Goal: Task Accomplishment & Management: Use online tool/utility

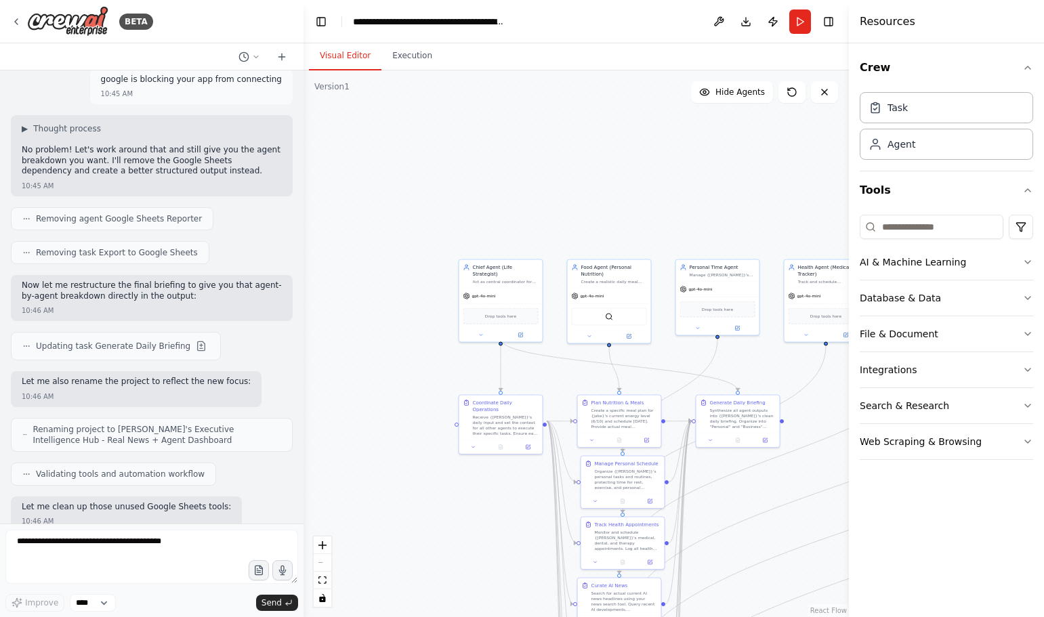
scroll to position [10699, 0]
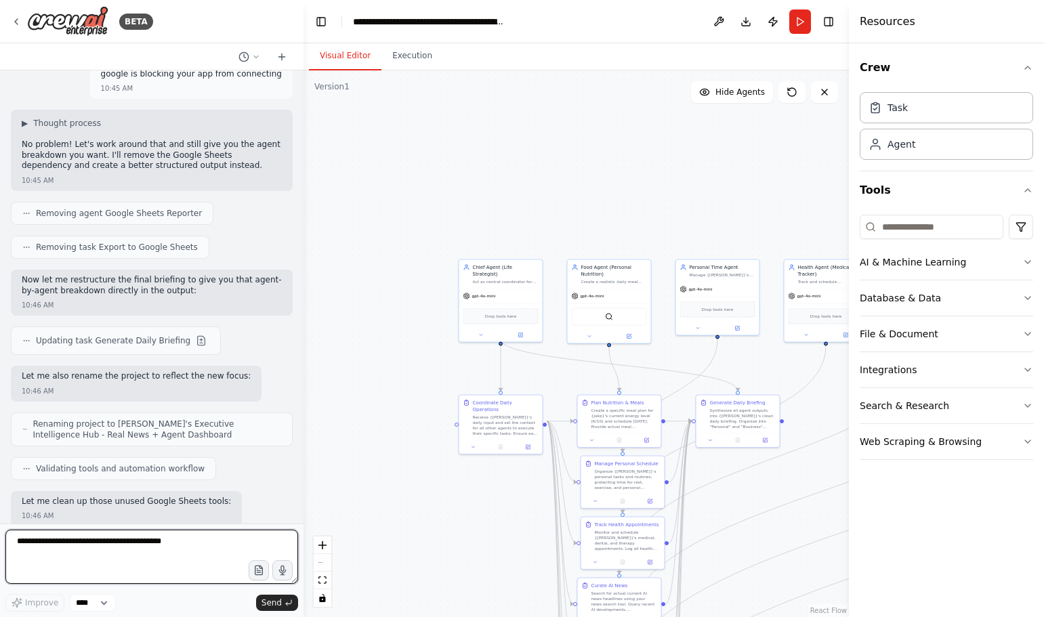
click at [67, 545] on textarea at bounding box center [151, 557] width 293 height 54
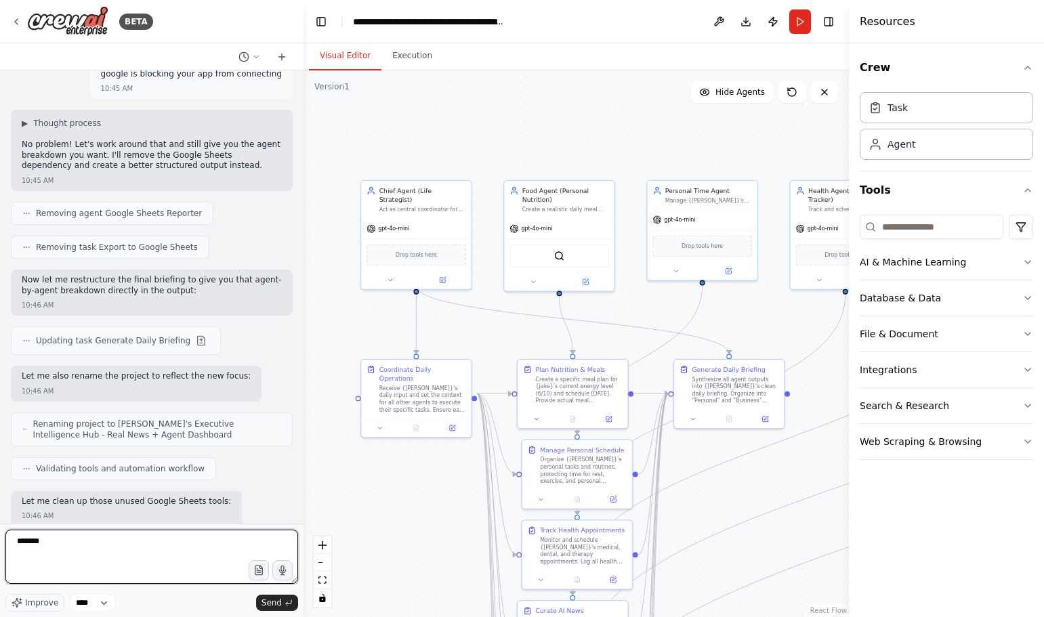
click at [198, 561] on textarea "******" at bounding box center [151, 557] width 293 height 54
click at [43, 561] on textarea "**********" at bounding box center [151, 557] width 293 height 54
type textarea "**********"
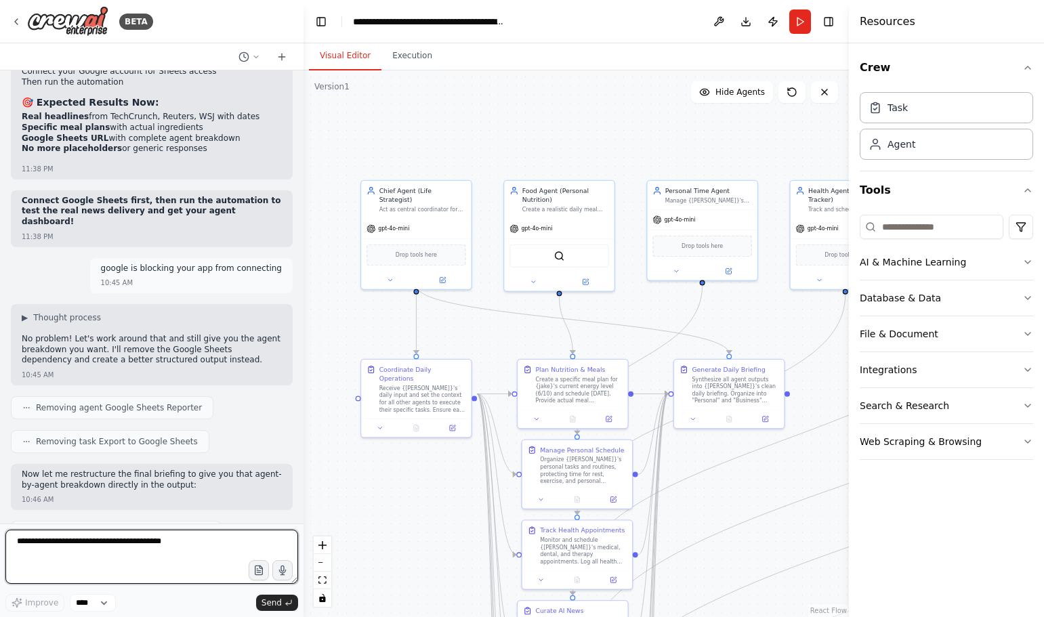
scroll to position [10767, 0]
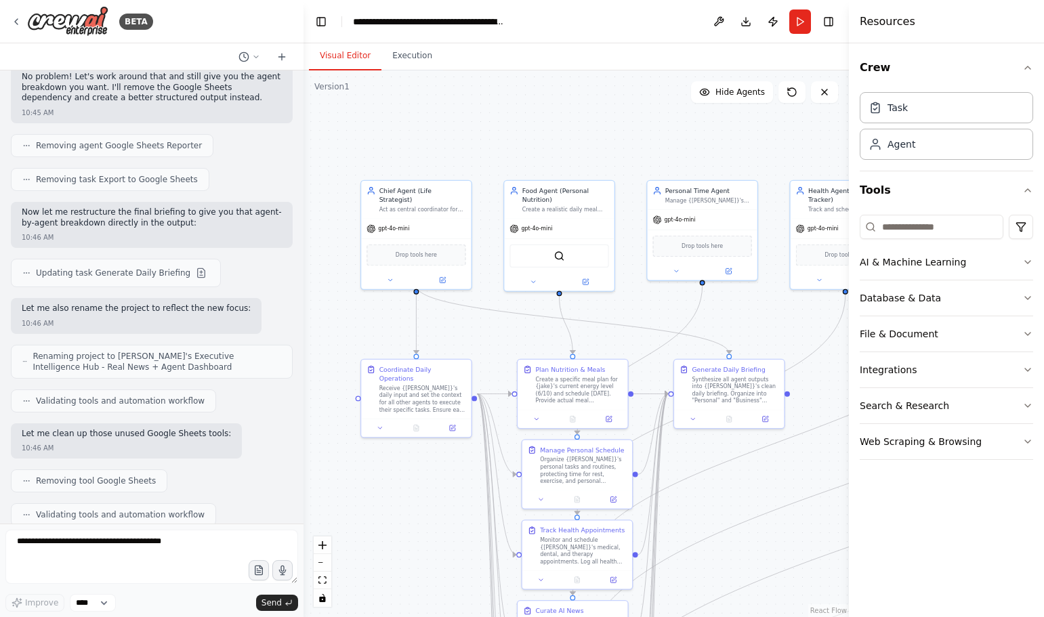
drag, startPoint x: 165, startPoint y: 489, endPoint x: 13, endPoint y: 465, distance: 153.6
copy p "can we get this info to me in another app like whatsapp or leave it in a notepa…"
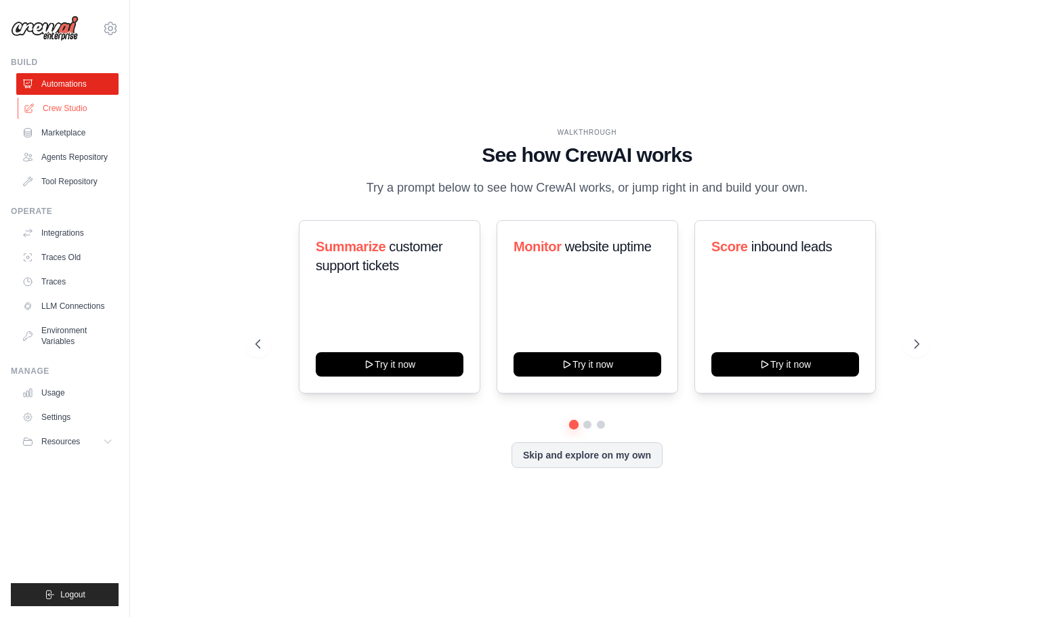
click at [89, 109] on link "Crew Studio" at bounding box center [69, 109] width 102 height 22
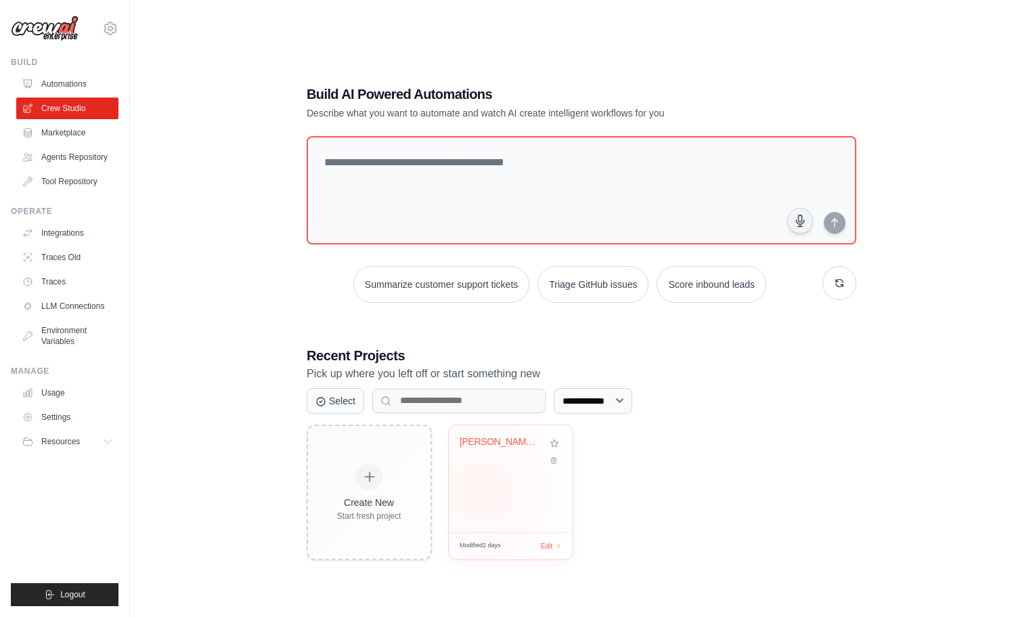
click at [492, 494] on div "Jake's Executive Intelligence Hub -..." at bounding box center [511, 478] width 124 height 107
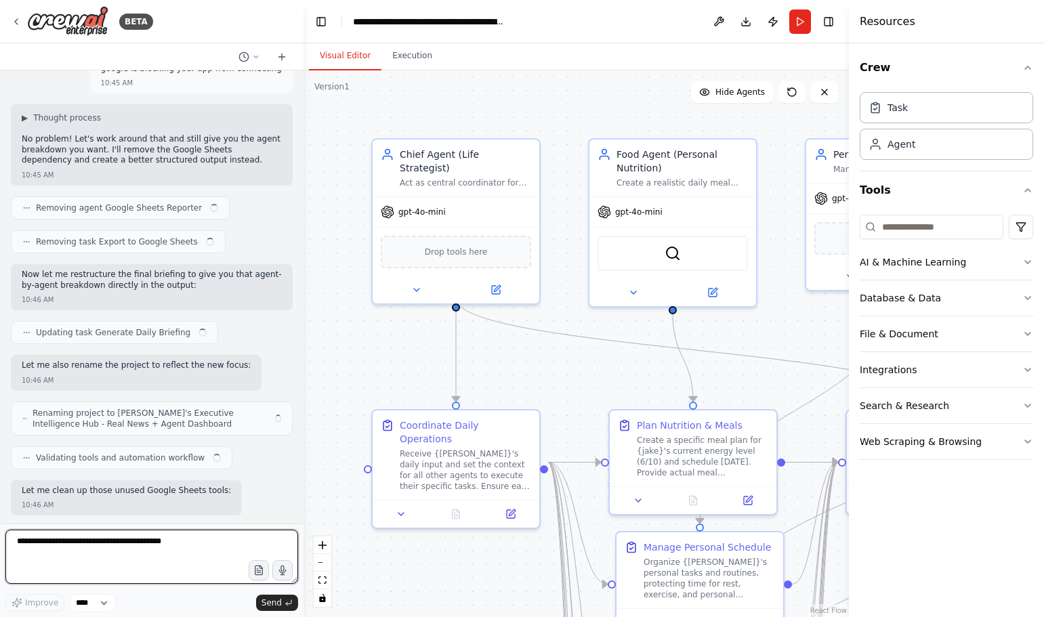
click at [100, 540] on textarea at bounding box center [151, 557] width 293 height 54
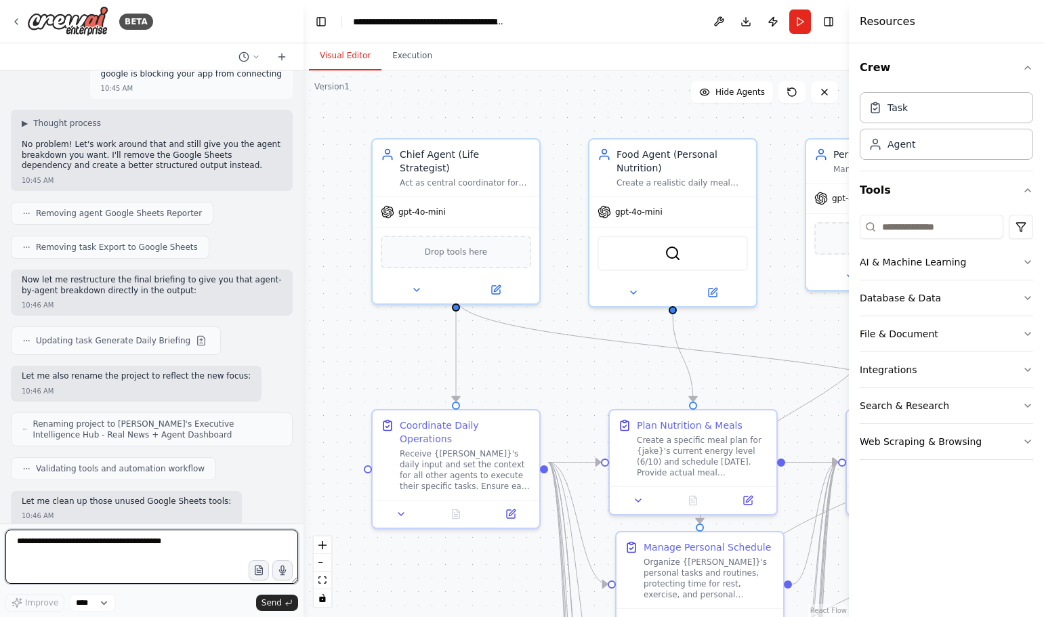
paste textarea "**********"
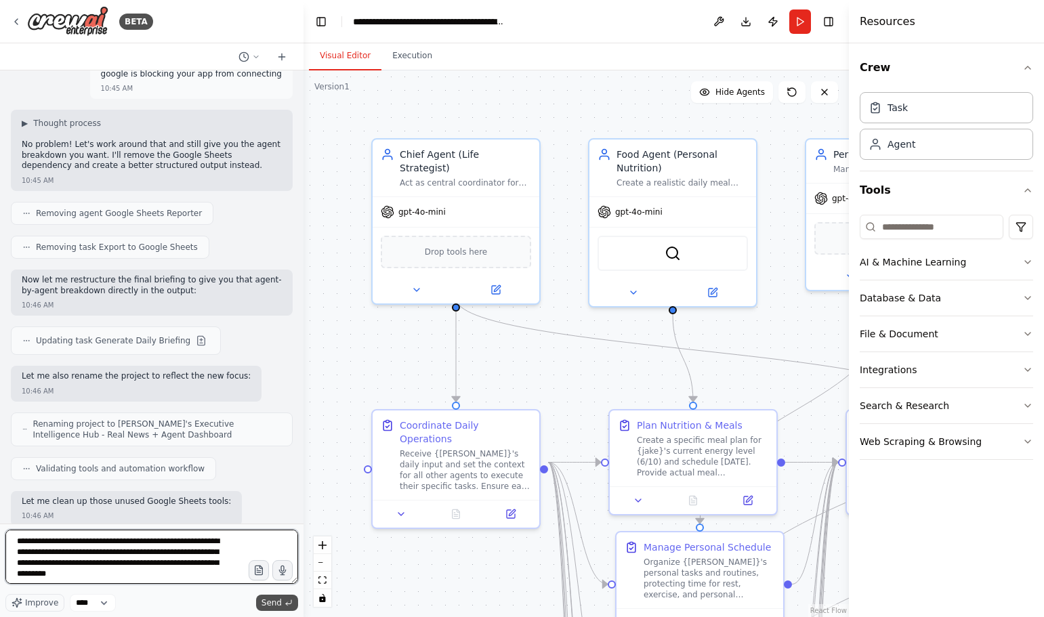
type textarea "**********"
click at [273, 602] on span "Send" at bounding box center [271, 602] width 20 height 11
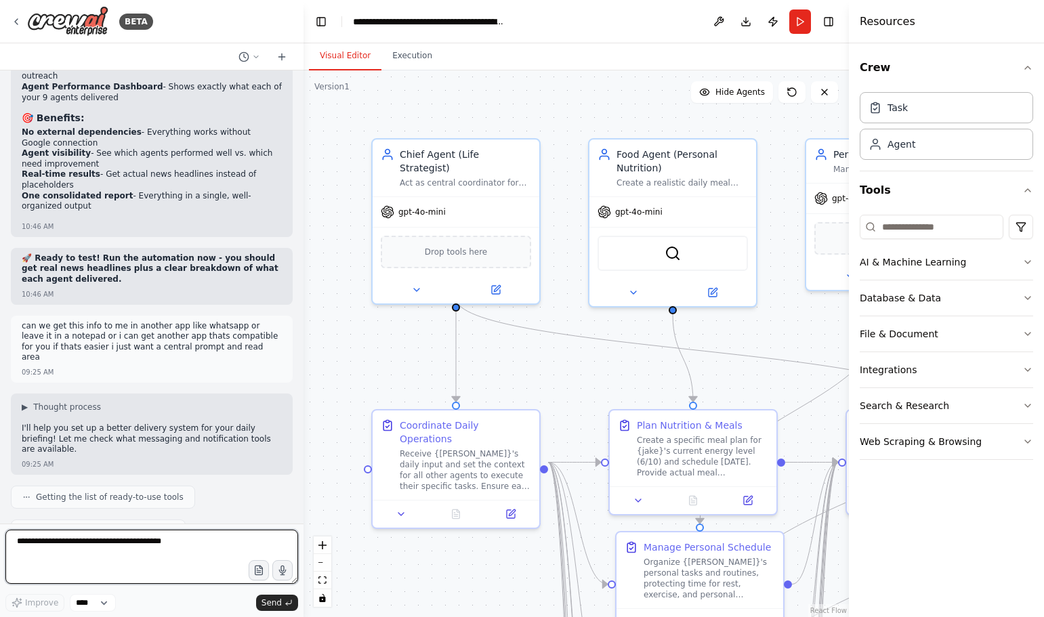
scroll to position [11419, 0]
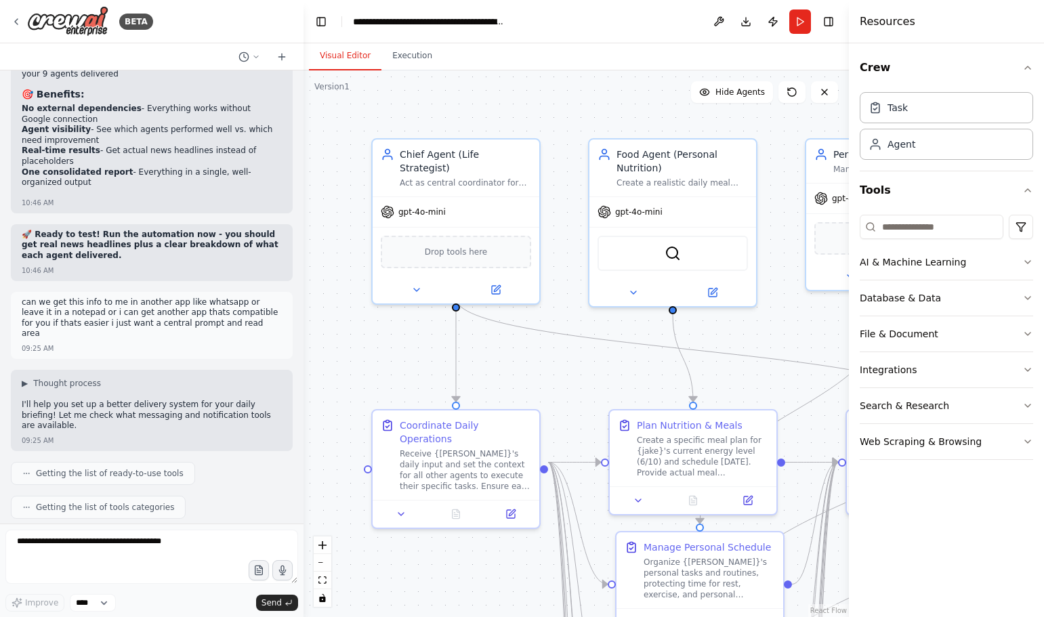
drag, startPoint x: 202, startPoint y: 444, endPoint x: 21, endPoint y: 448, distance: 181.5
copy li "Configure Notion to create a daily briefing page"
click at [58, 550] on textarea at bounding box center [151, 557] width 293 height 54
paste textarea "**********"
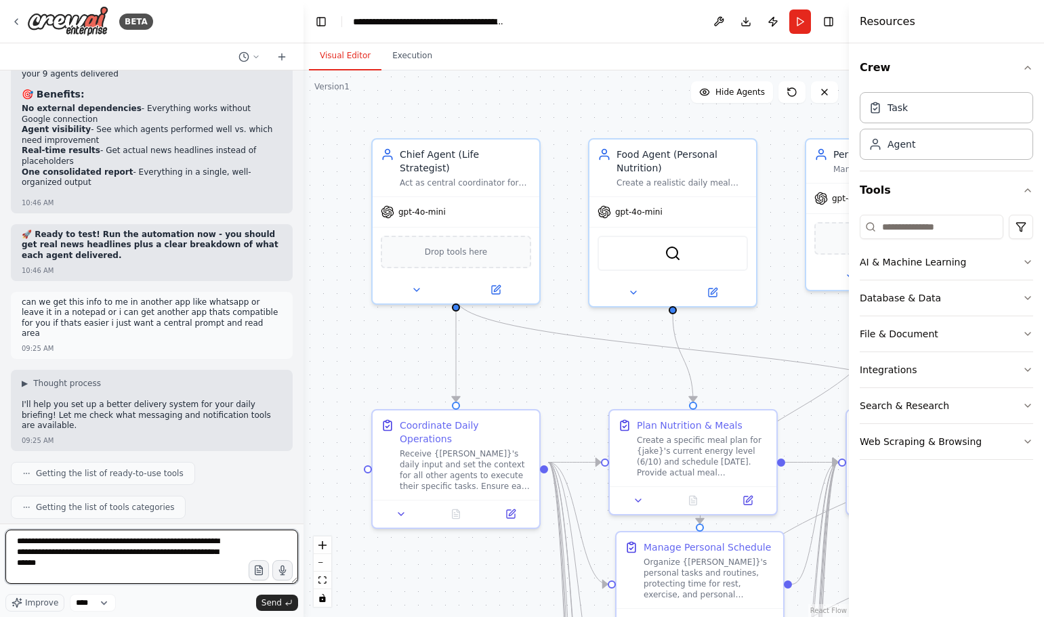
type textarea "**********"
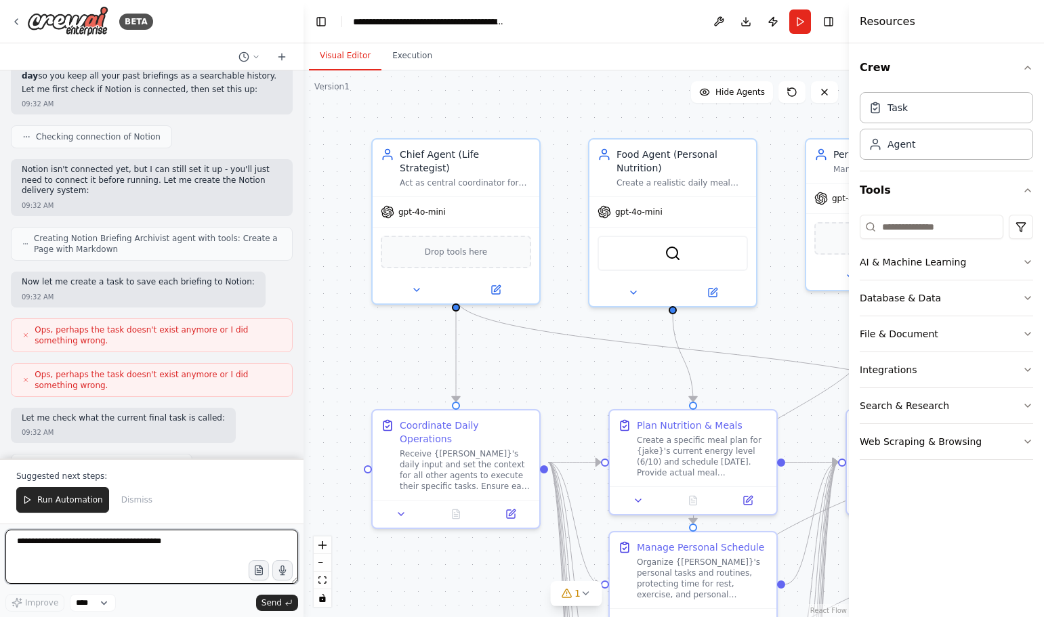
scroll to position [12521, 0]
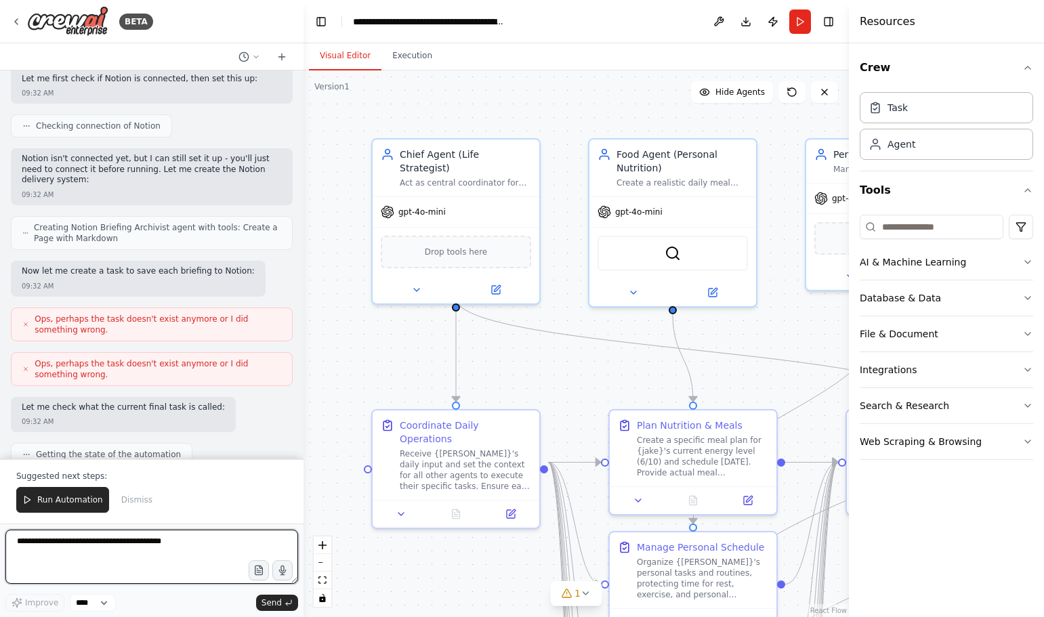
click at [98, 564] on textarea at bounding box center [151, 557] width 293 height 54
type textarea "**********"
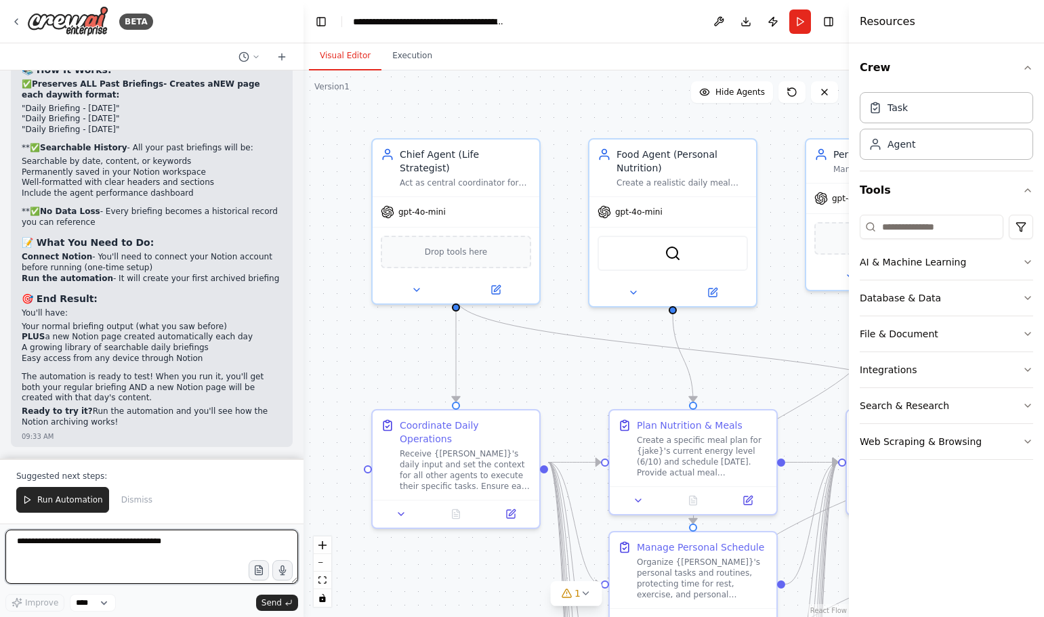
scroll to position [13097, 0]
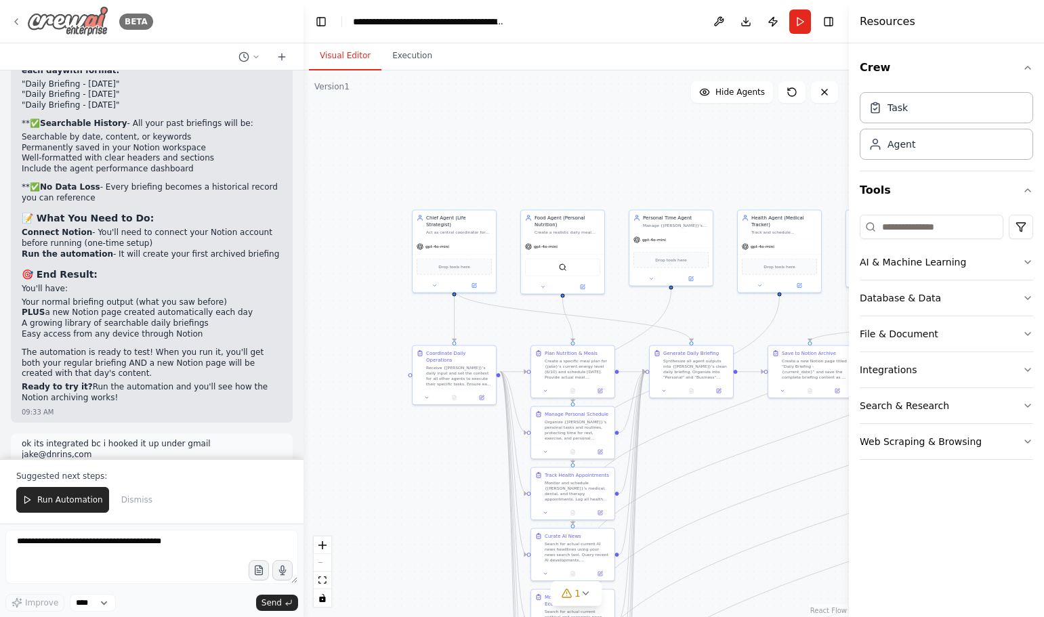
click at [12, 22] on icon at bounding box center [16, 21] width 11 height 11
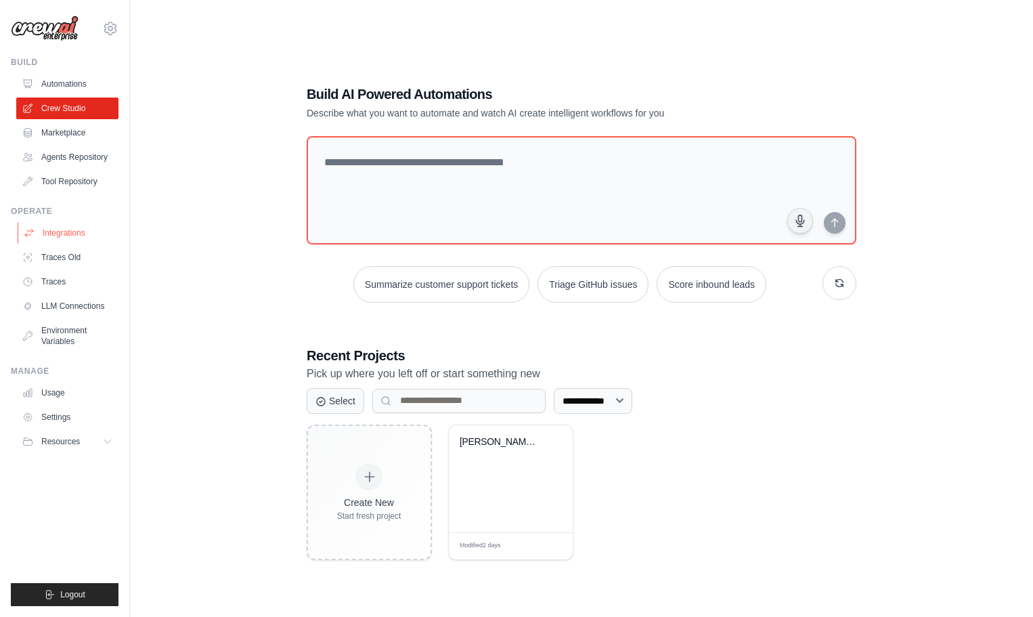
click at [43, 230] on link "Integrations" at bounding box center [69, 233] width 102 height 22
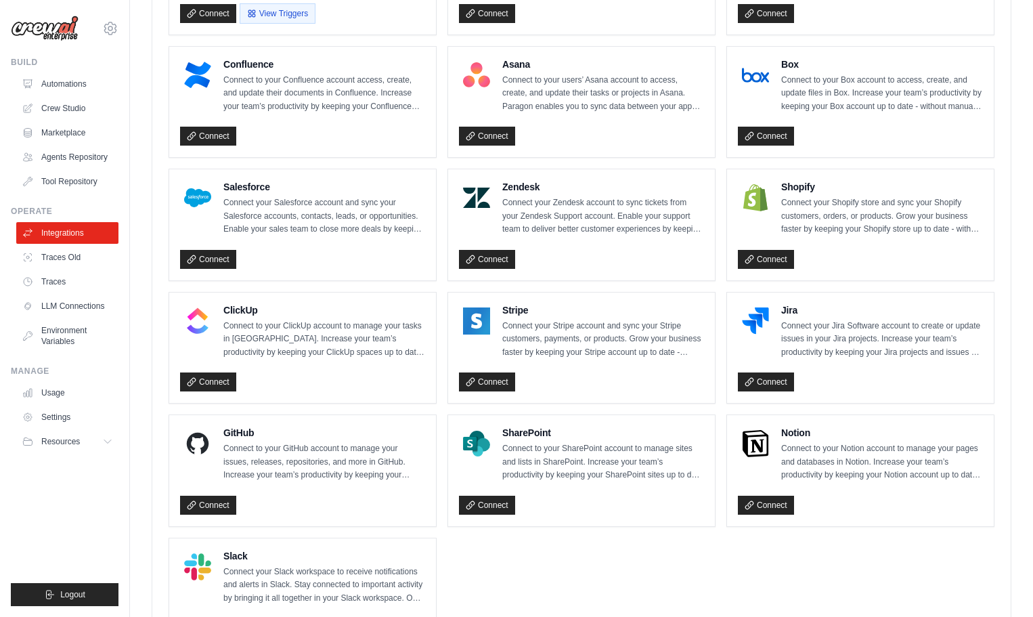
scroll to position [745, 0]
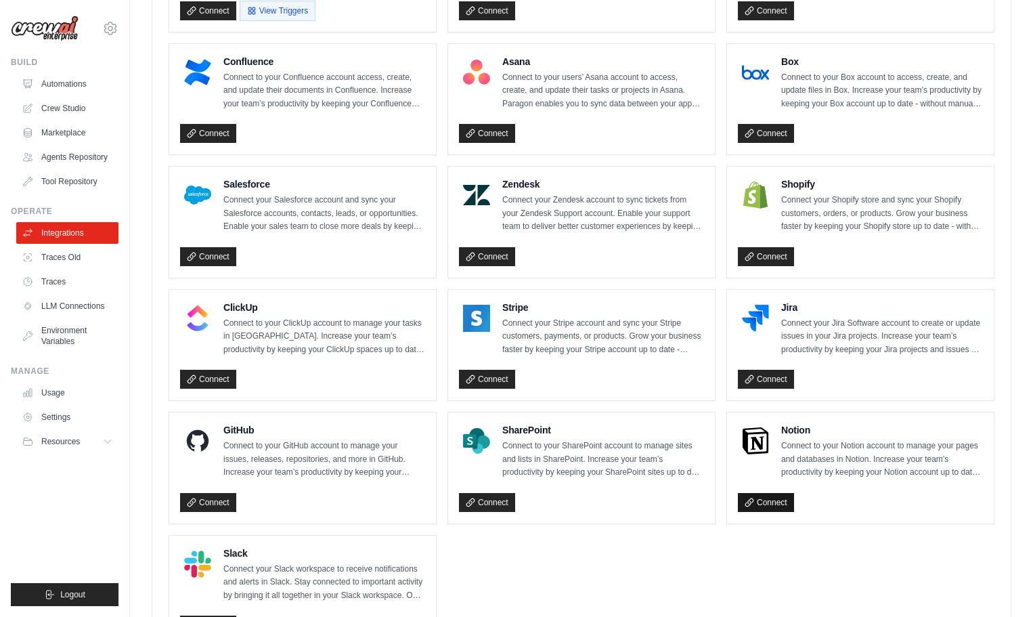
click at [767, 507] on link "Connect" at bounding box center [766, 502] width 56 height 19
drag, startPoint x: 1035, startPoint y: 316, endPoint x: 609, endPoint y: 576, distance: 499.1
click at [609, 576] on ul "Gmail Connect to your Gmail account to manage your emails and drafts in Gmail. …" at bounding box center [582, 159] width 826 height 975
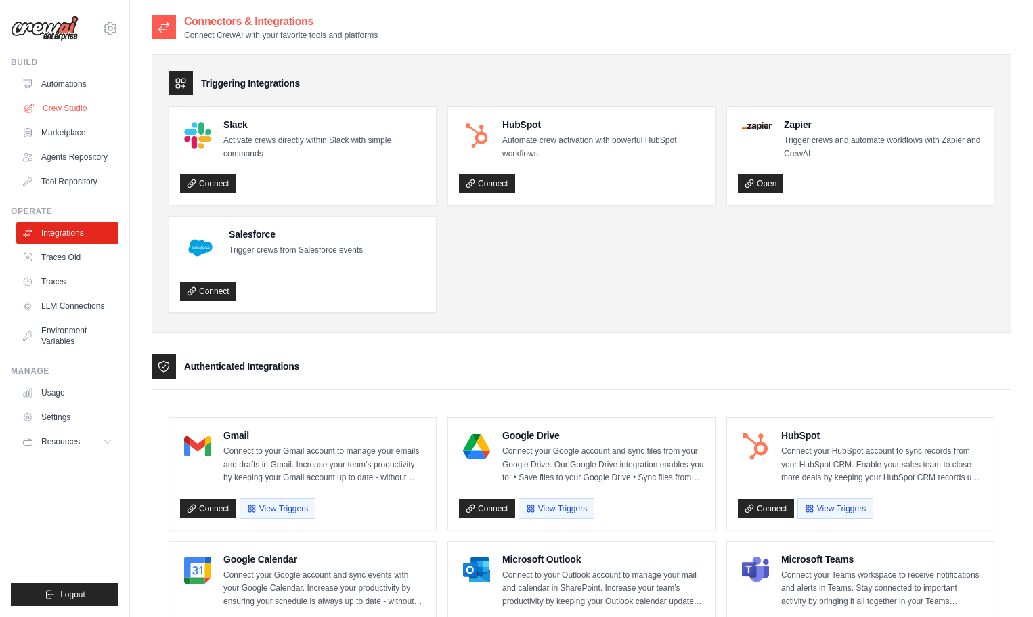
click at [55, 107] on link "Crew Studio" at bounding box center [69, 109] width 102 height 22
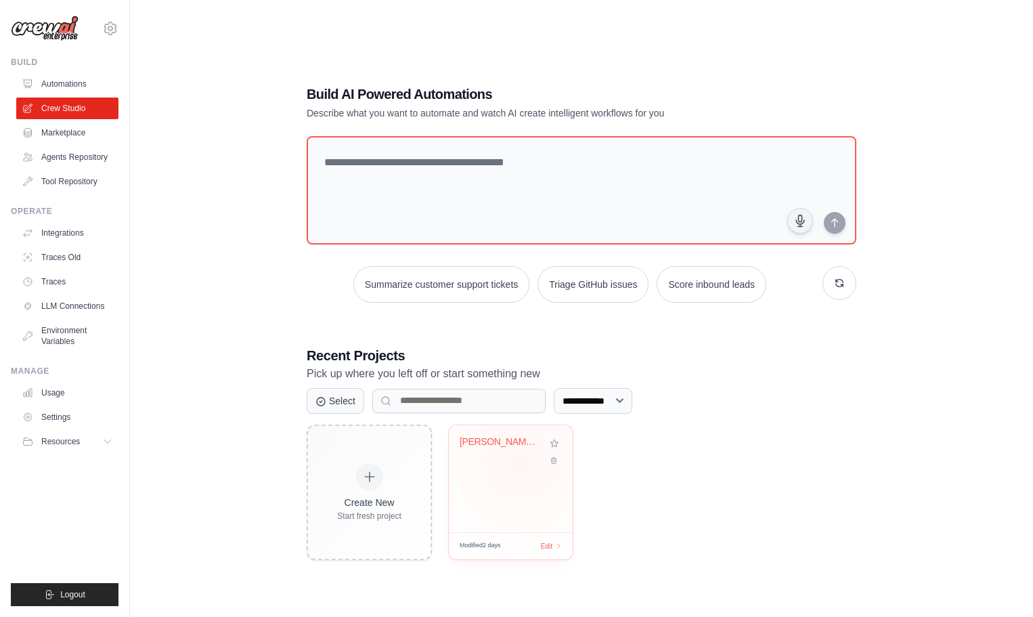
click at [521, 462] on div "[PERSON_NAME]'s Executive Intelligence Hub -..." at bounding box center [511, 451] width 102 height 31
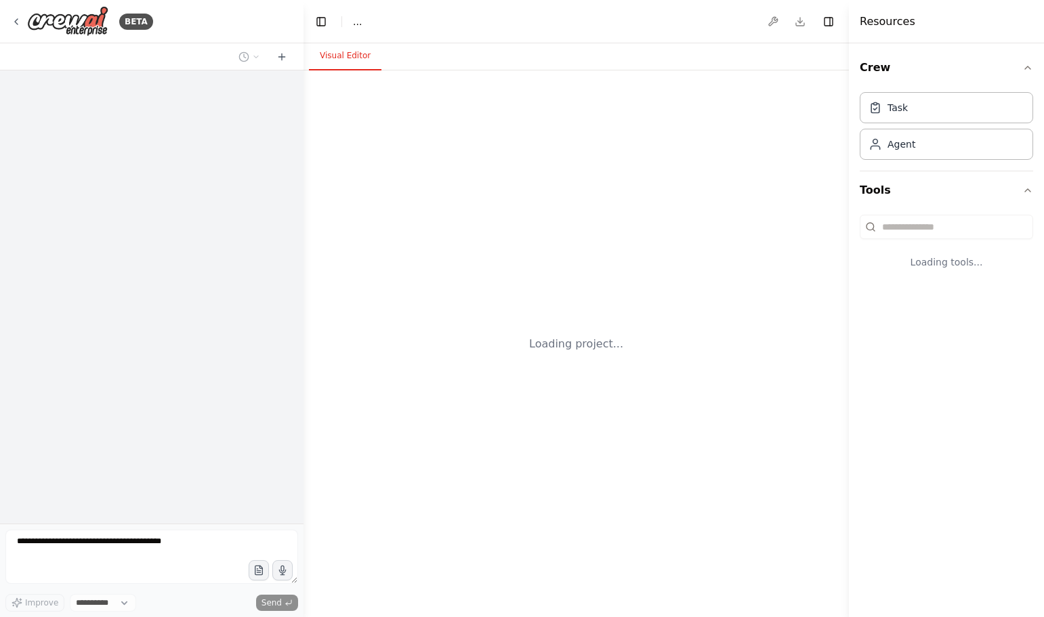
select select "****"
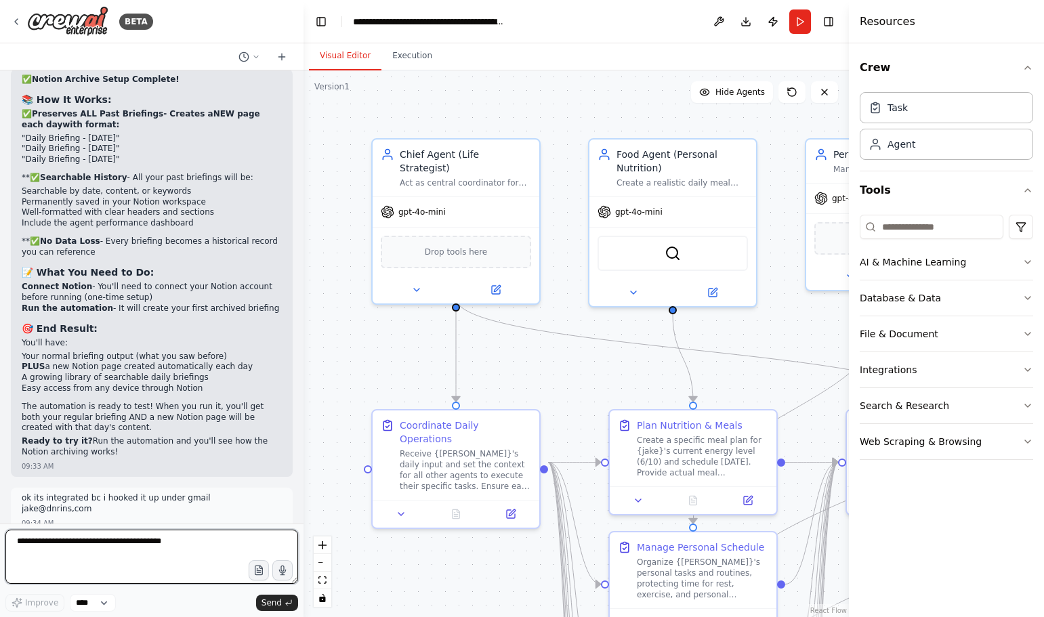
click at [93, 550] on textarea at bounding box center [151, 557] width 293 height 54
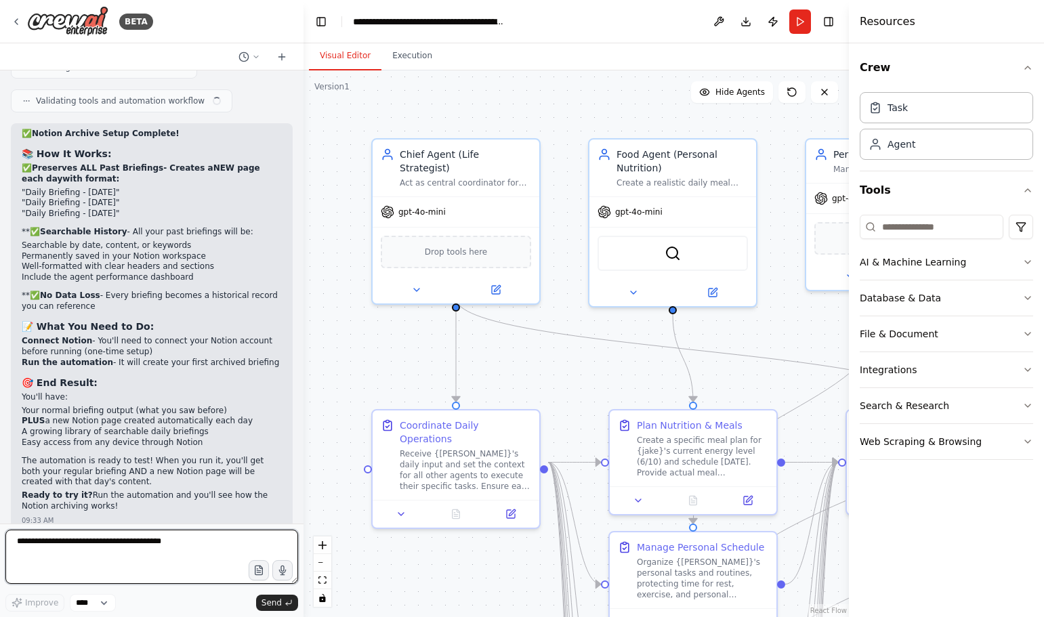
scroll to position [13032, 0]
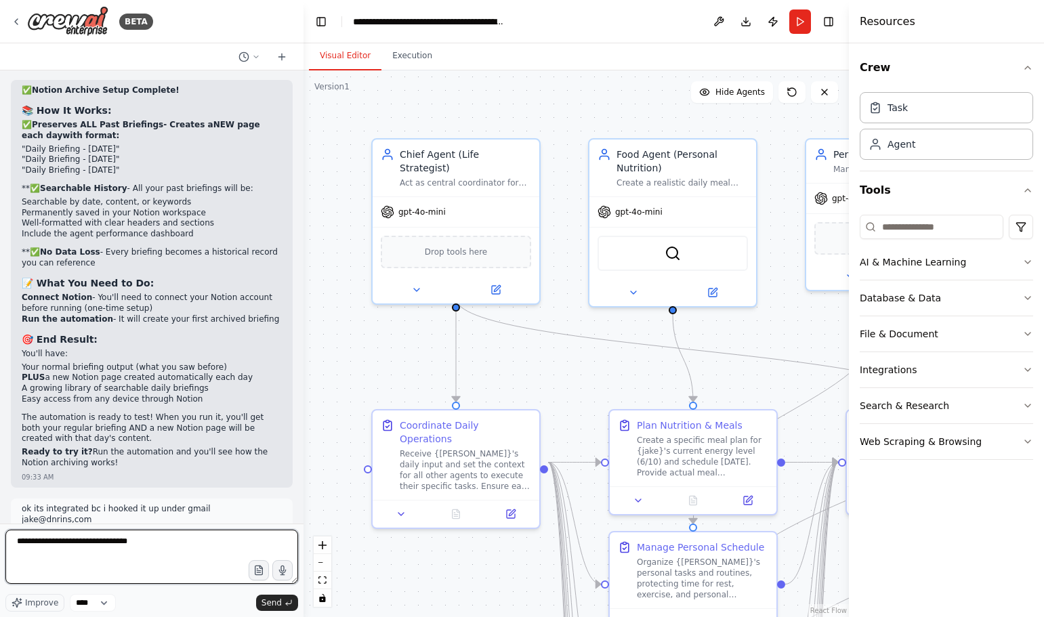
type textarea "**********"
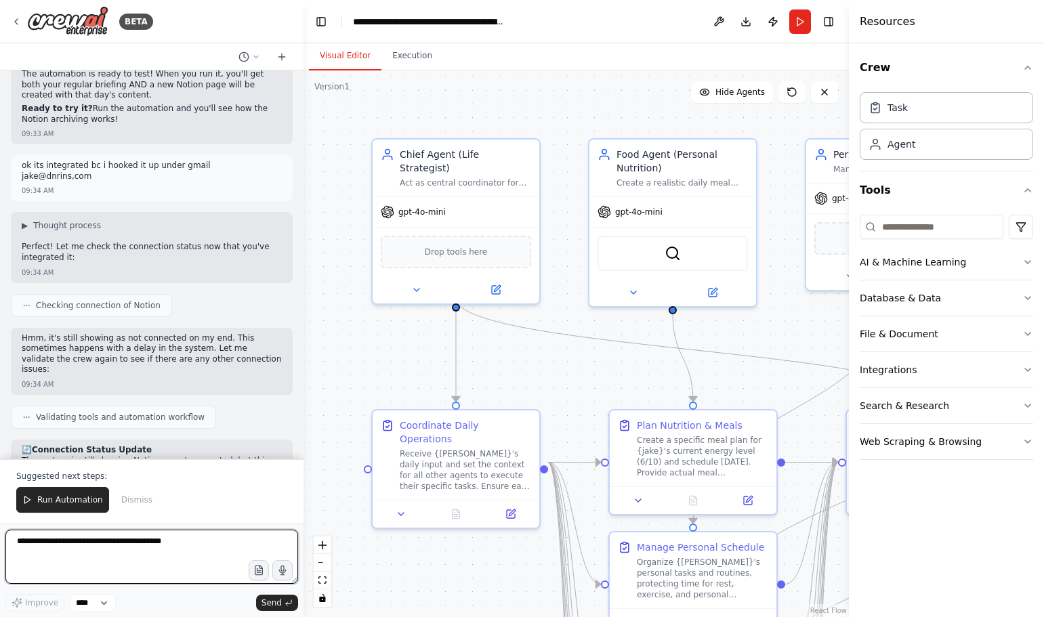
scroll to position [13389, 0]
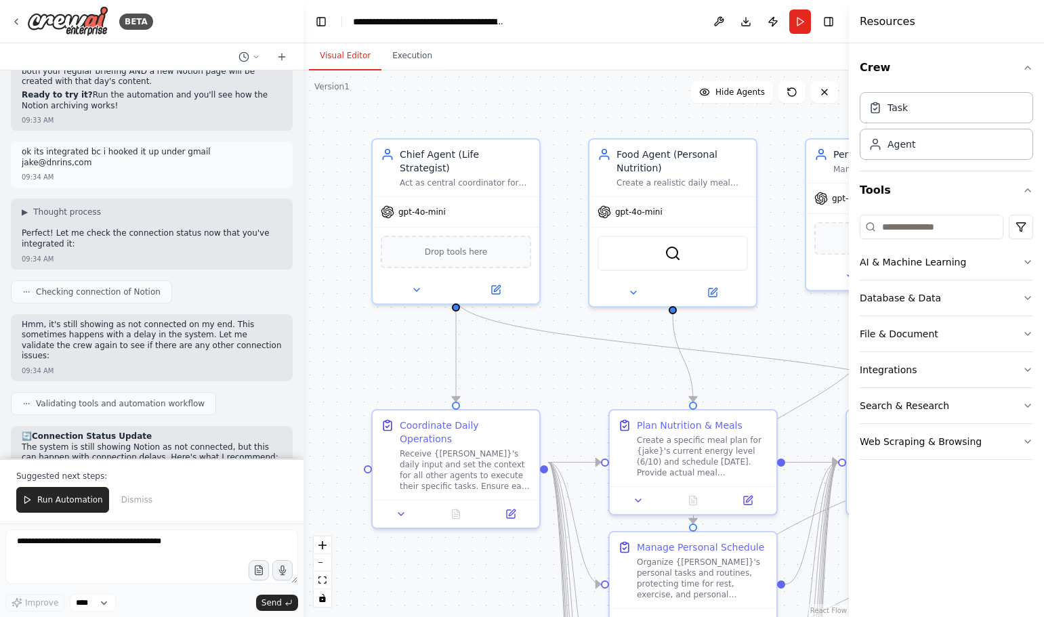
click at [47, 497] on span "Run Automation" at bounding box center [70, 499] width 66 height 11
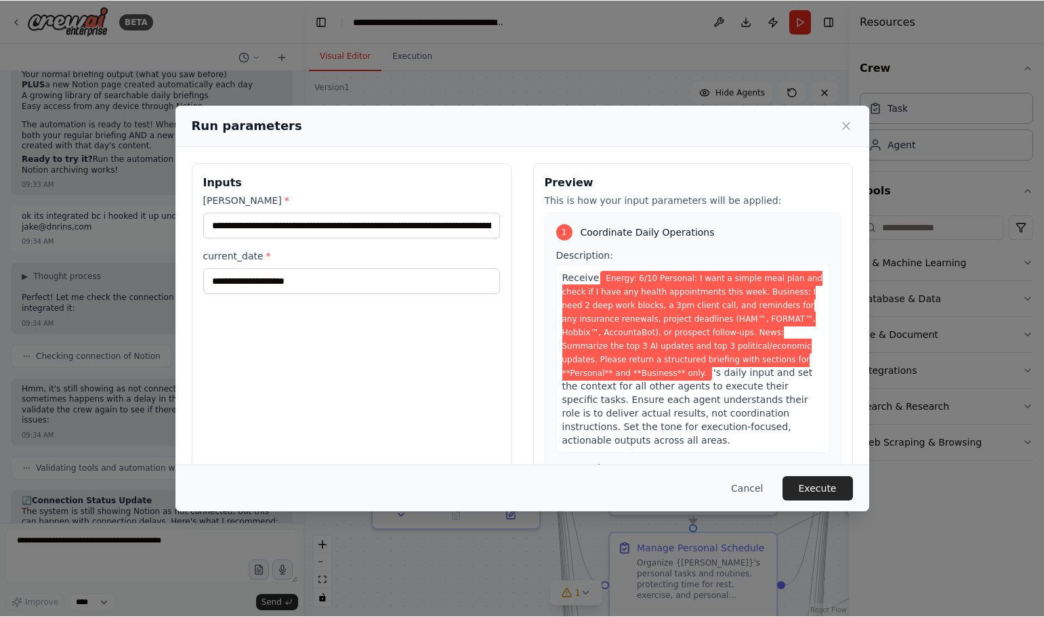
scroll to position [13324, 0]
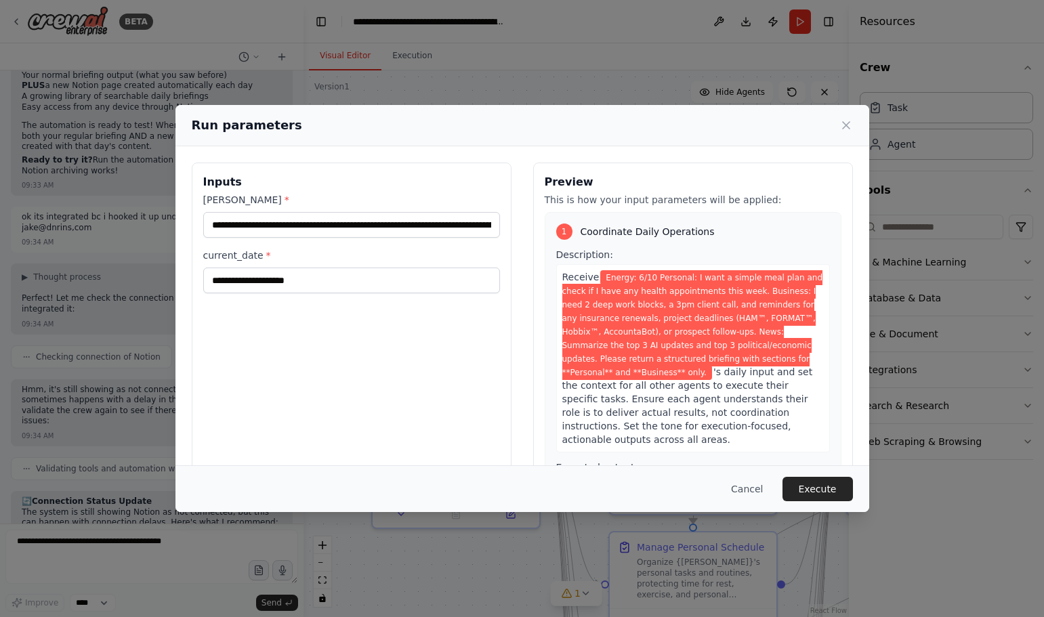
click at [578, 328] on span "Energy: 6/10 Personal: I want a simple meal plan and check if I have any health…" at bounding box center [692, 325] width 261 height 110
click at [637, 305] on span "Energy: 6/10 Personal: I want a simple meal plan and check if I have any health…" at bounding box center [692, 325] width 261 height 110
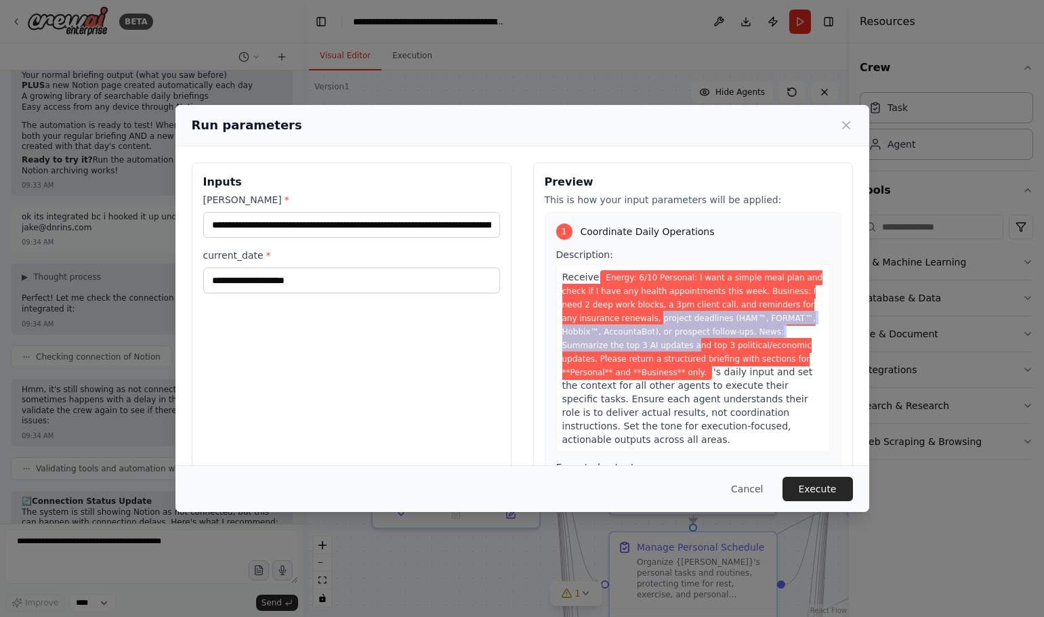
drag, startPoint x: 631, startPoint y: 318, endPoint x: 637, endPoint y: 351, distance: 34.4
click at [637, 351] on span "Energy: 6/10 Personal: I want a simple meal plan and check if I have any health…" at bounding box center [692, 325] width 261 height 110
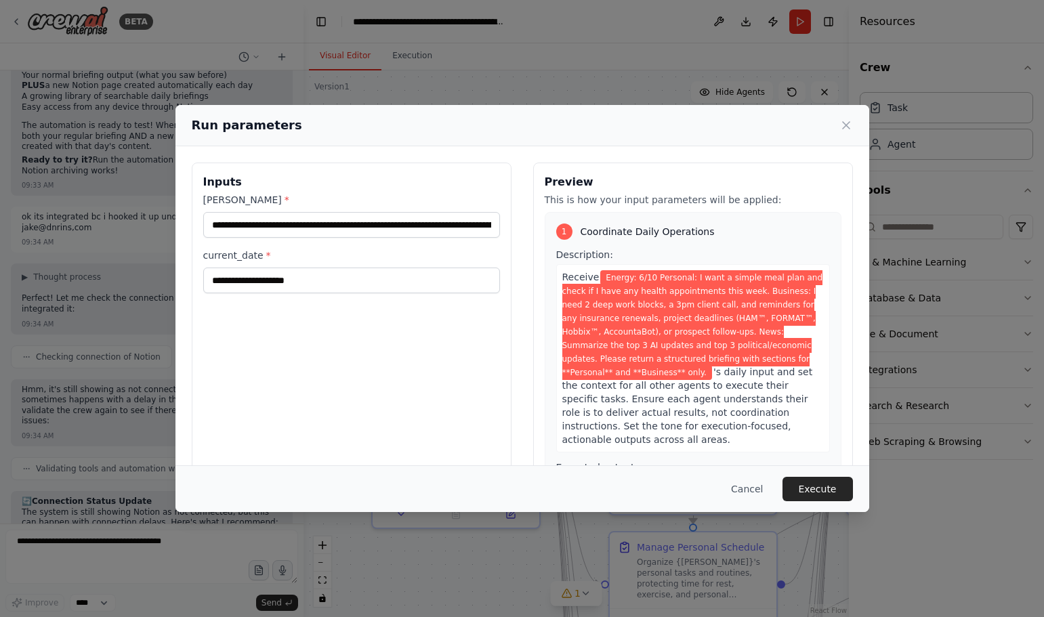
click at [642, 352] on span "Energy: 6/10 Personal: I want a simple meal plan and check if I have any health…" at bounding box center [692, 325] width 261 height 110
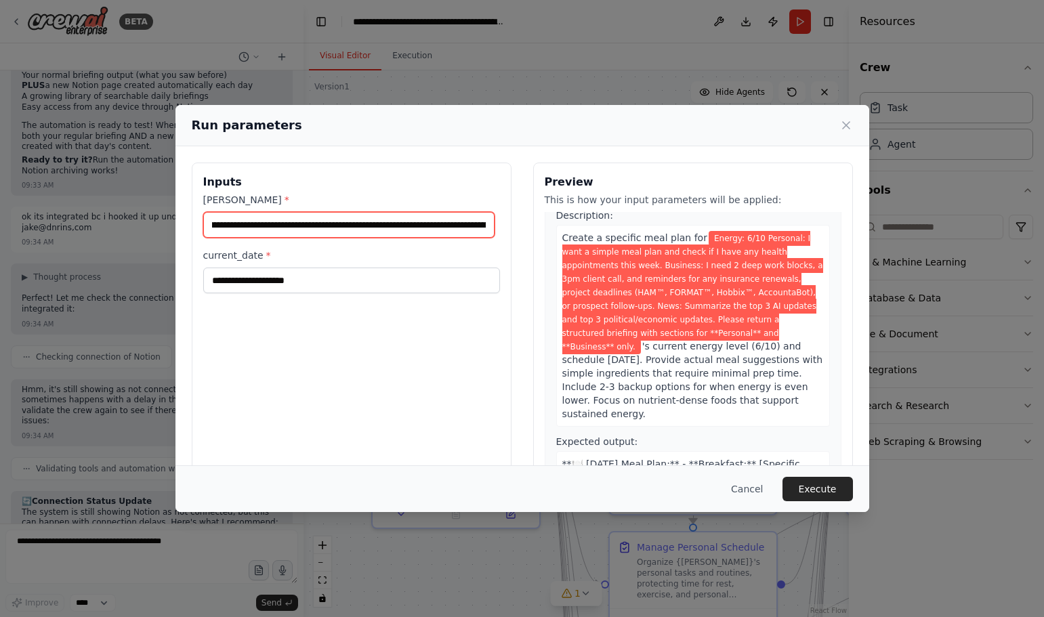
scroll to position [0, 1637]
drag, startPoint x: 343, startPoint y: 225, endPoint x: 601, endPoint y: 223, distance: 257.3
click at [601, 223] on div "**********" at bounding box center [522, 323] width 661 height 321
click at [337, 215] on input "**********" at bounding box center [349, 225] width 292 height 26
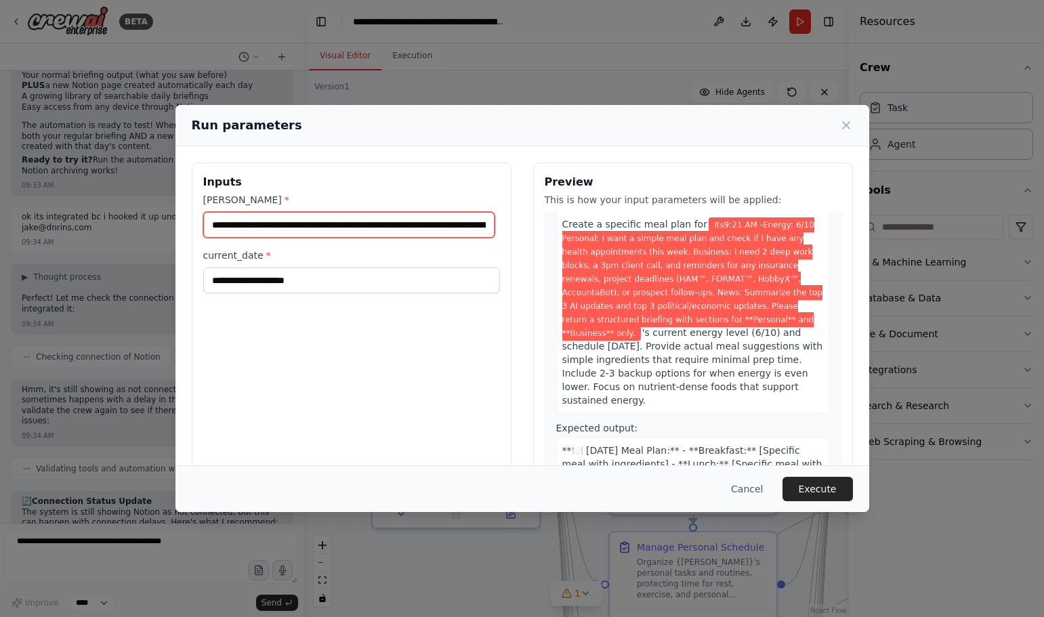
click at [299, 222] on input "**********" at bounding box center [349, 225] width 292 height 26
drag, startPoint x: 384, startPoint y: 223, endPoint x: 379, endPoint y: 236, distance: 13.3
click at [498, 226] on div "**********" at bounding box center [352, 323] width 320 height 321
click at [312, 240] on div "**********" at bounding box center [351, 243] width 297 height 100
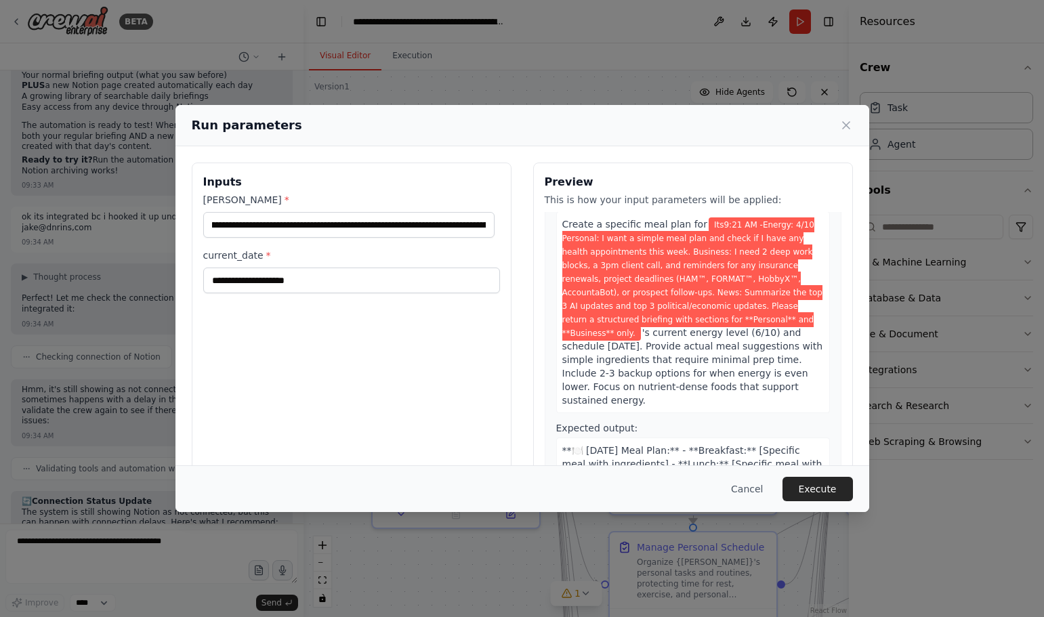
scroll to position [0, 0]
click at [257, 227] on input "**********" at bounding box center [349, 225] width 292 height 26
click at [511, 215] on div "**********" at bounding box center [522, 323] width 661 height 321
click at [440, 221] on input "**********" at bounding box center [349, 225] width 292 height 26
click at [465, 226] on input "**********" at bounding box center [349, 225] width 292 height 26
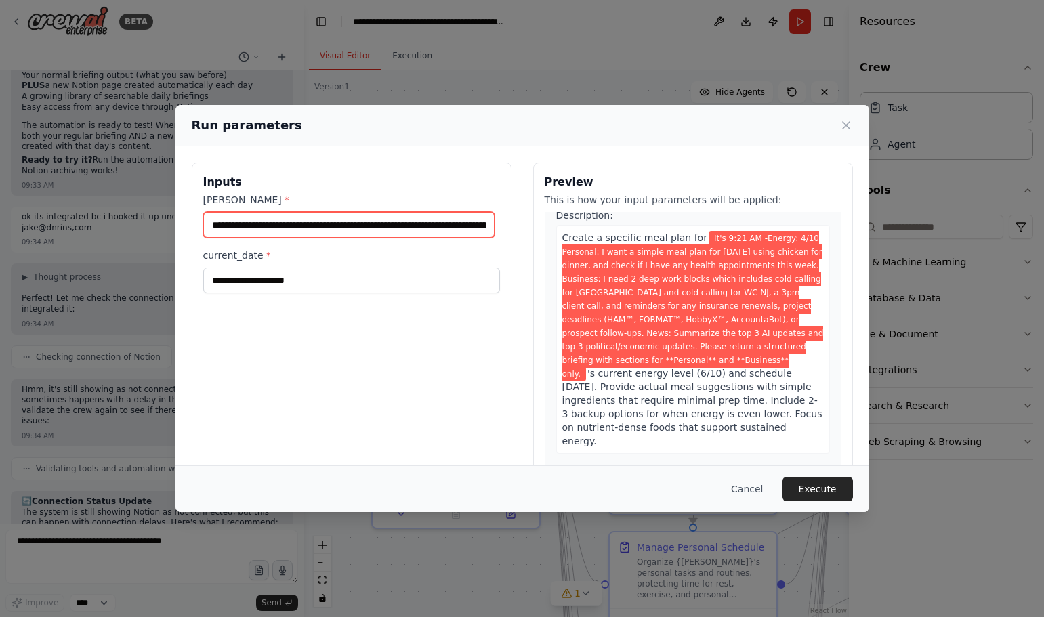
type input "**********"
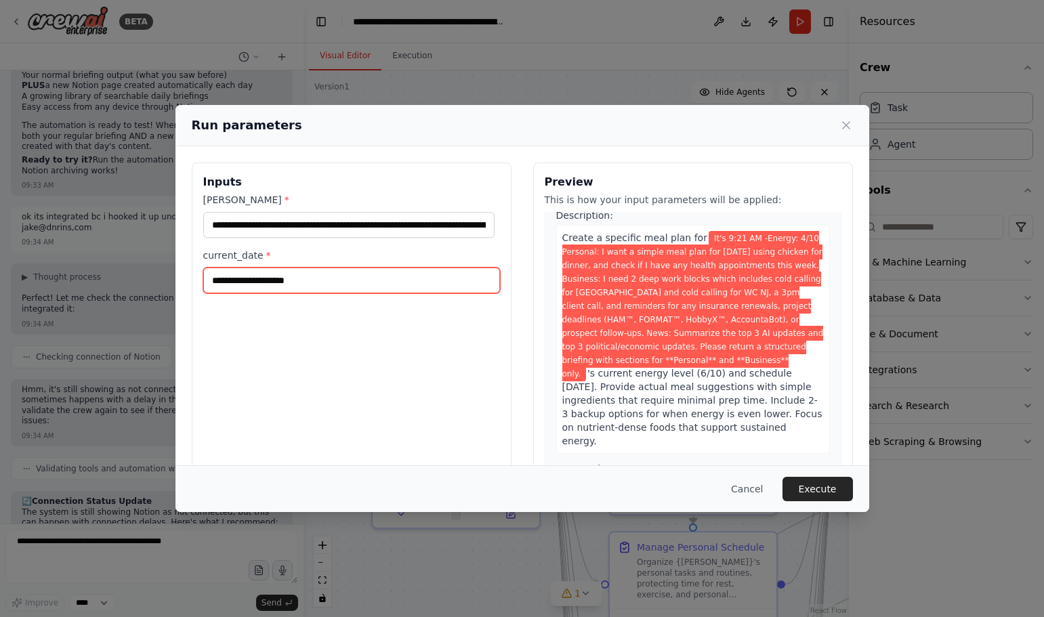
click at [312, 278] on input "current_date *" at bounding box center [351, 281] width 297 height 26
type input "*"
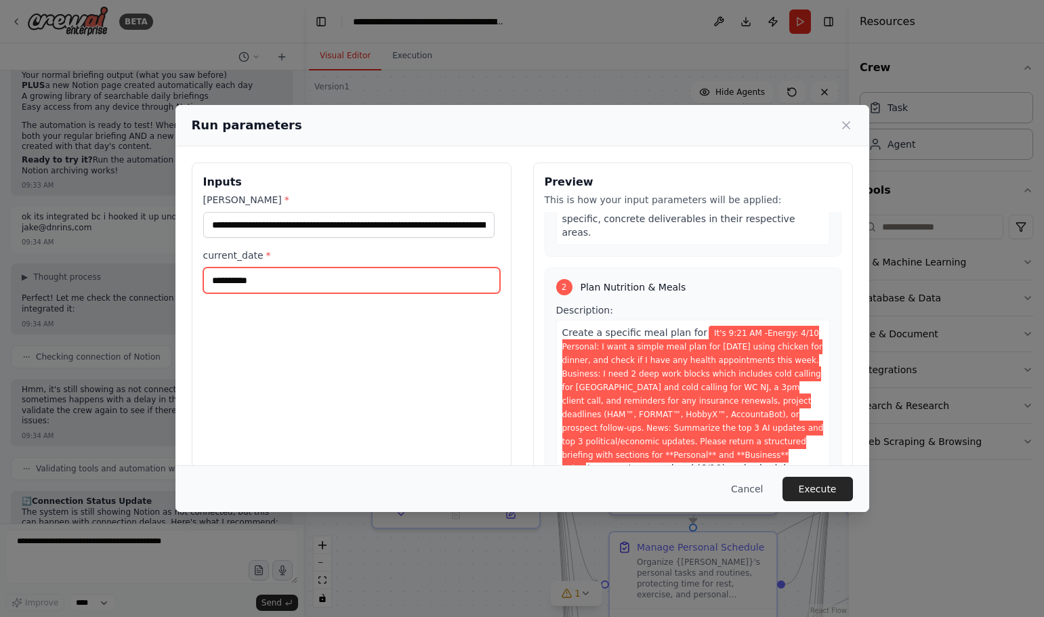
scroll to position [406, 0]
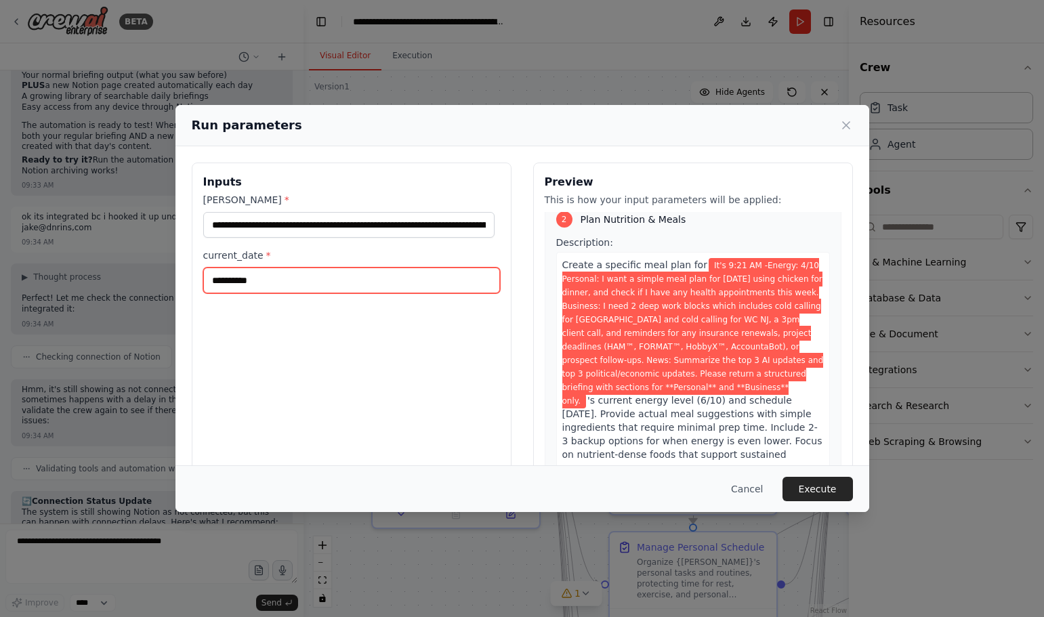
type input "**********"
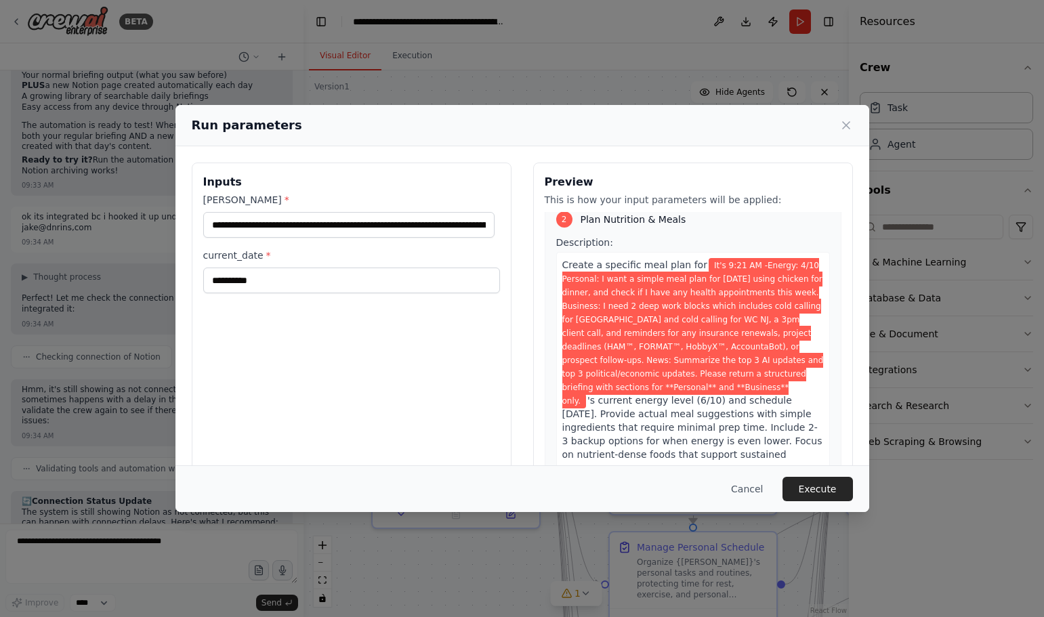
click at [710, 290] on span "It's 9:21 AM -Energy: 4/10 Personal: I want a simple meal plan for [DATE] using…" at bounding box center [692, 333] width 261 height 150
drag, startPoint x: 701, startPoint y: 295, endPoint x: 702, endPoint y: 308, distance: 12.9
click at [702, 308] on span "It's 9:21 AM -Energy: 4/10 Personal: I want a simple meal plan for [DATE] using…" at bounding box center [692, 333] width 261 height 150
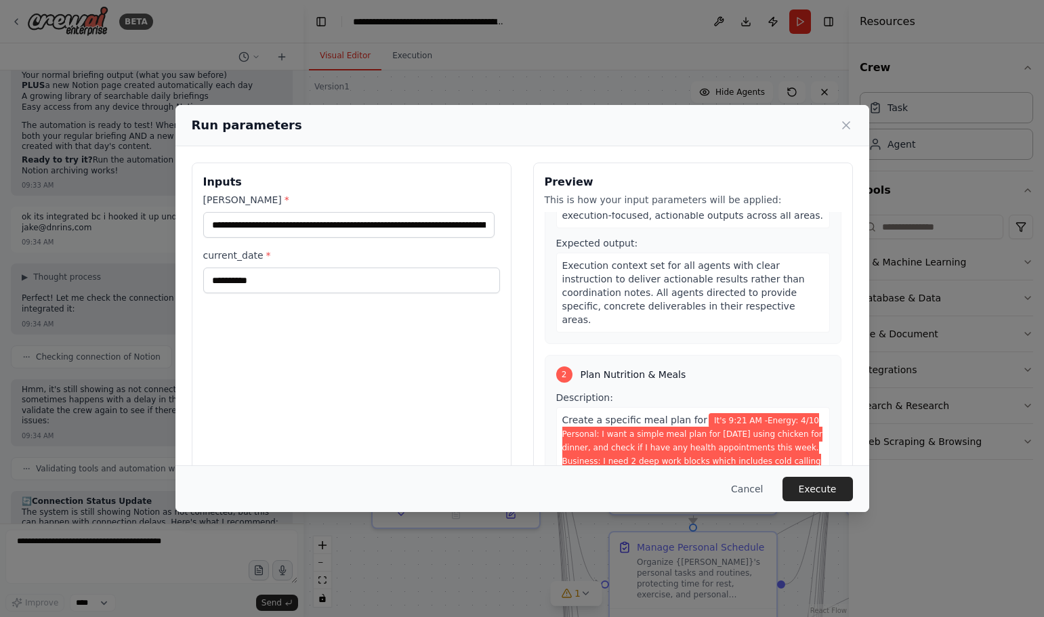
scroll to position [271, 0]
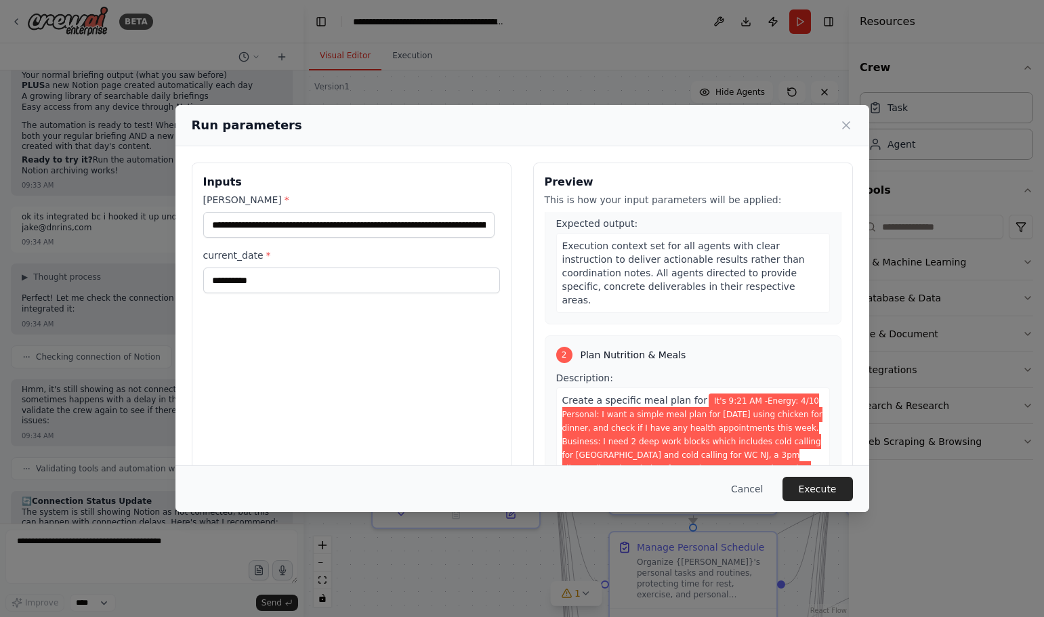
click at [725, 393] on span "It's 9:21 AM -Energy: 4/10 Personal: I want a simple meal plan for [DATE] using…" at bounding box center [692, 468] width 261 height 150
click at [710, 393] on span "It's 9:21 AM -Energy: 4/10 Personal: I want a simple meal plan for [DATE] using…" at bounding box center [692, 468] width 261 height 150
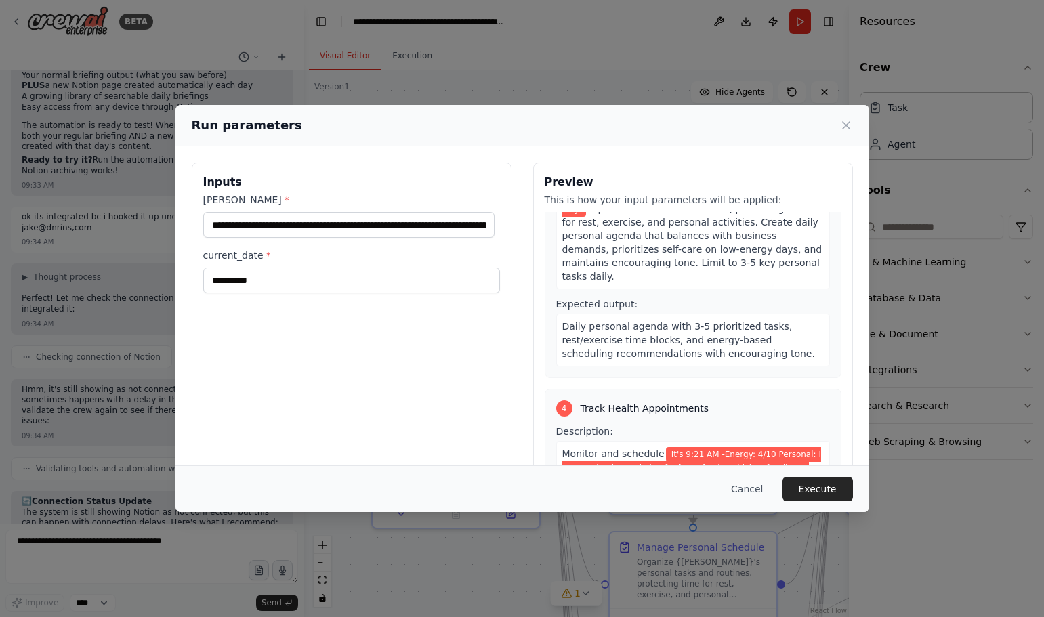
scroll to position [948, 0]
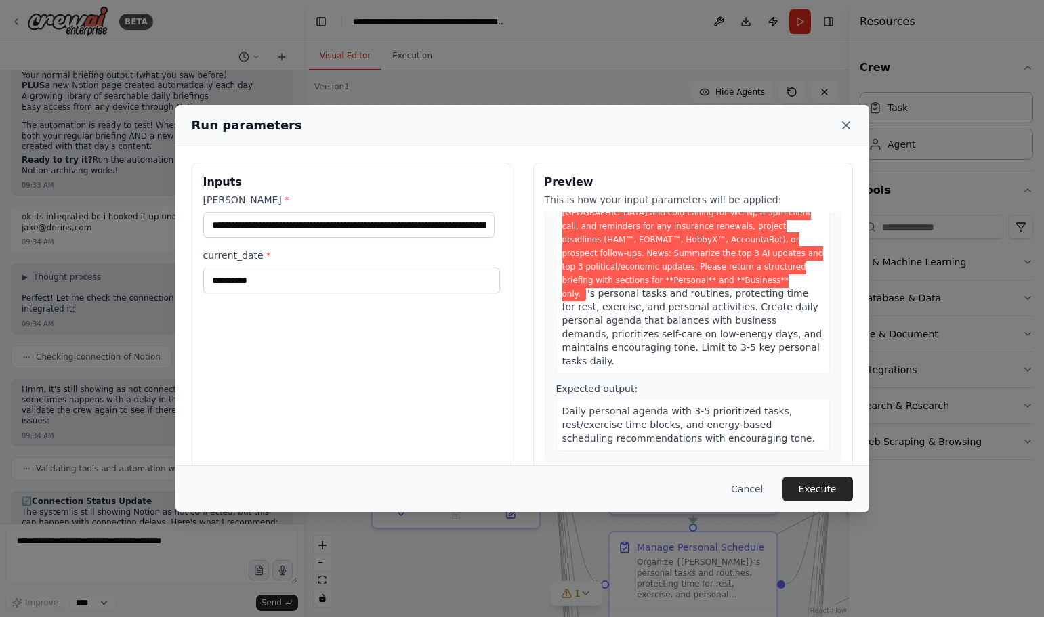
click at [846, 122] on icon at bounding box center [846, 126] width 14 height 14
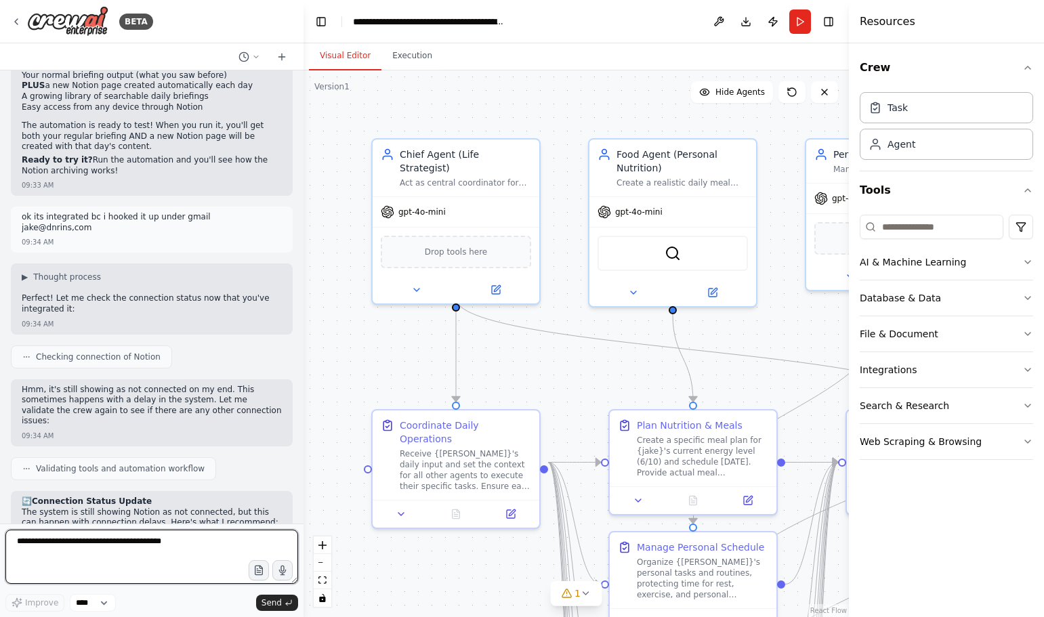
click at [82, 534] on textarea at bounding box center [151, 557] width 293 height 54
click at [255, 575] on icon "button" at bounding box center [258, 569] width 7 height 9
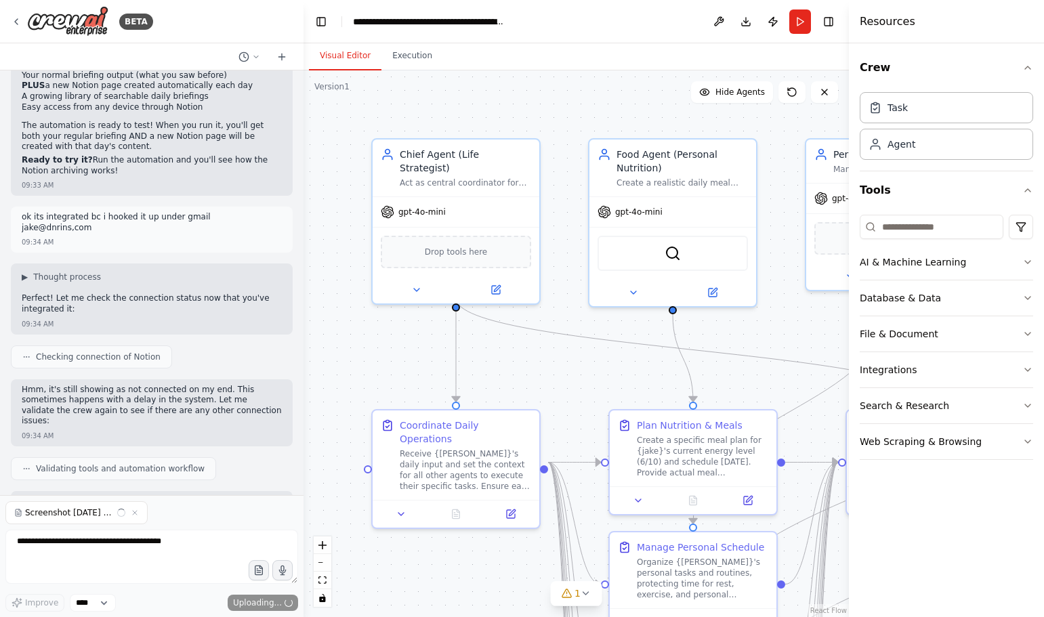
scroll to position [13352, 0]
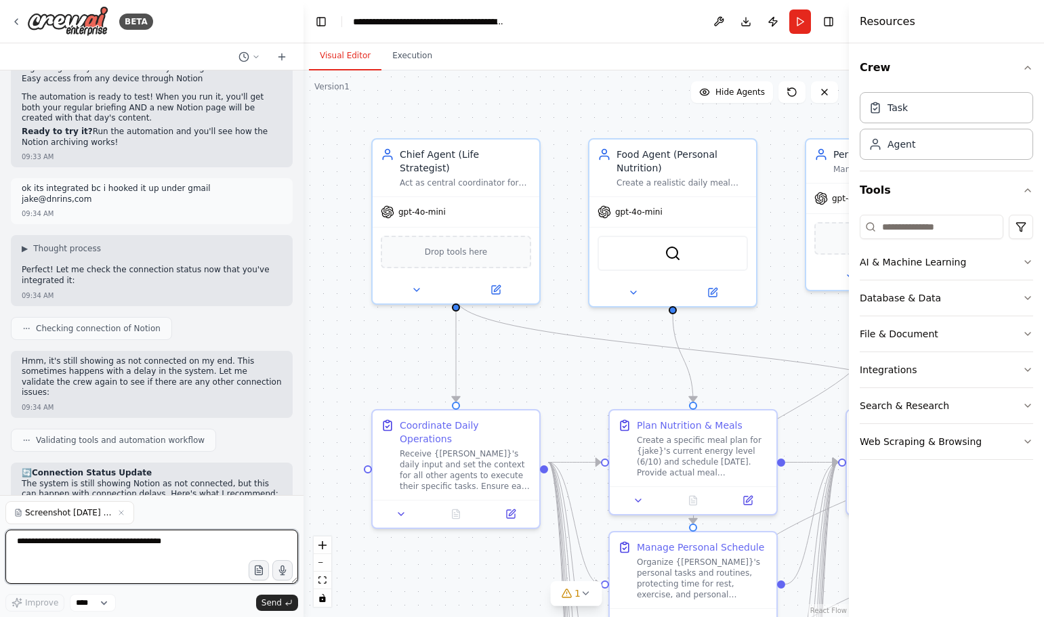
click at [86, 540] on textarea at bounding box center [151, 557] width 293 height 54
type textarea "**********"
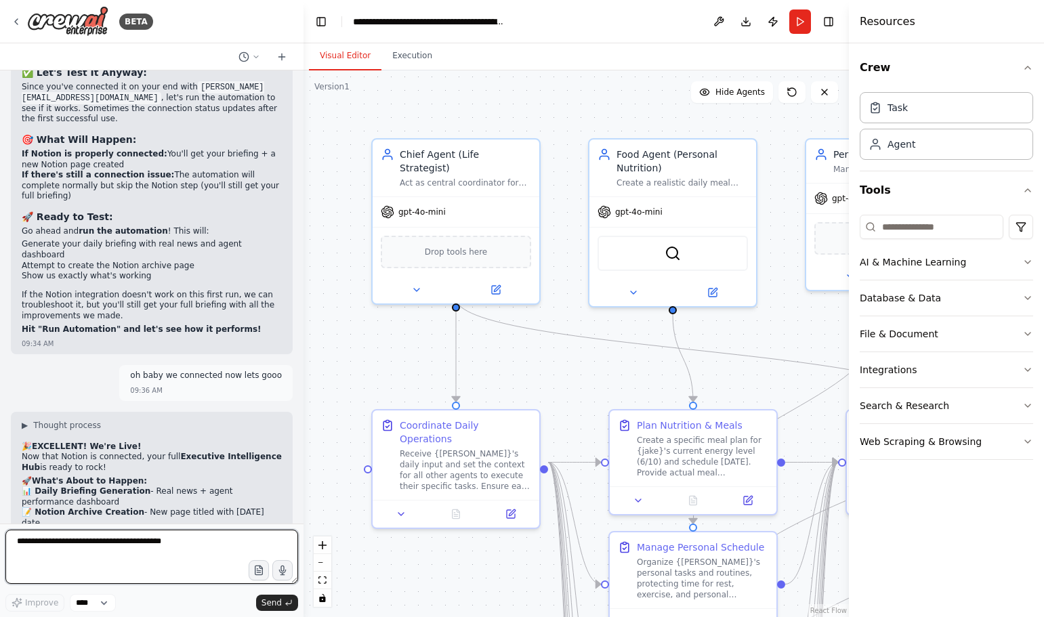
scroll to position [13805, 0]
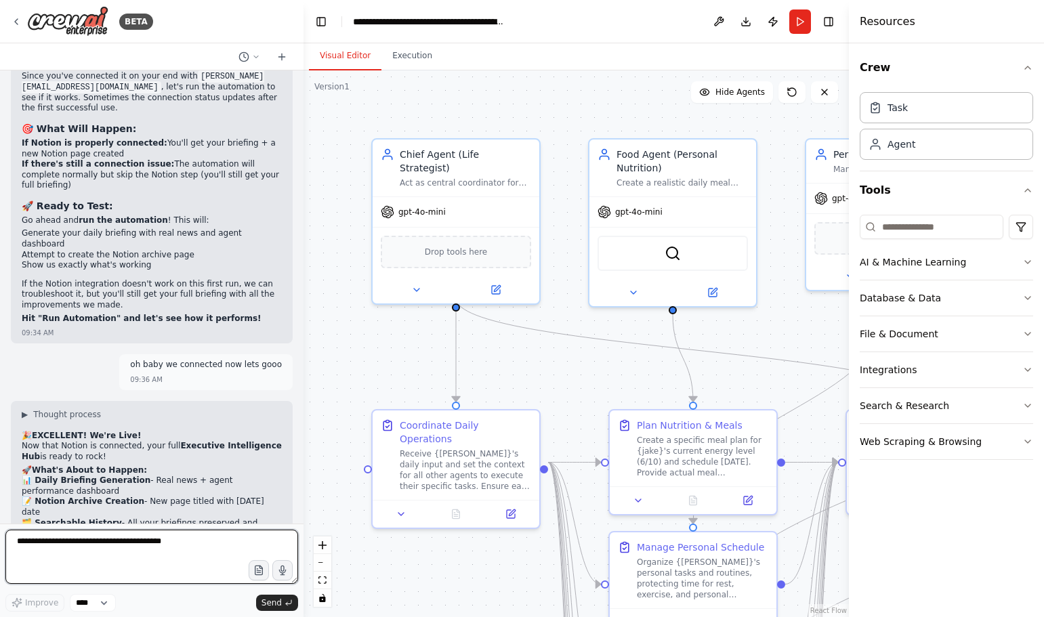
click at [73, 539] on textarea at bounding box center [151, 557] width 293 height 54
type textarea "***"
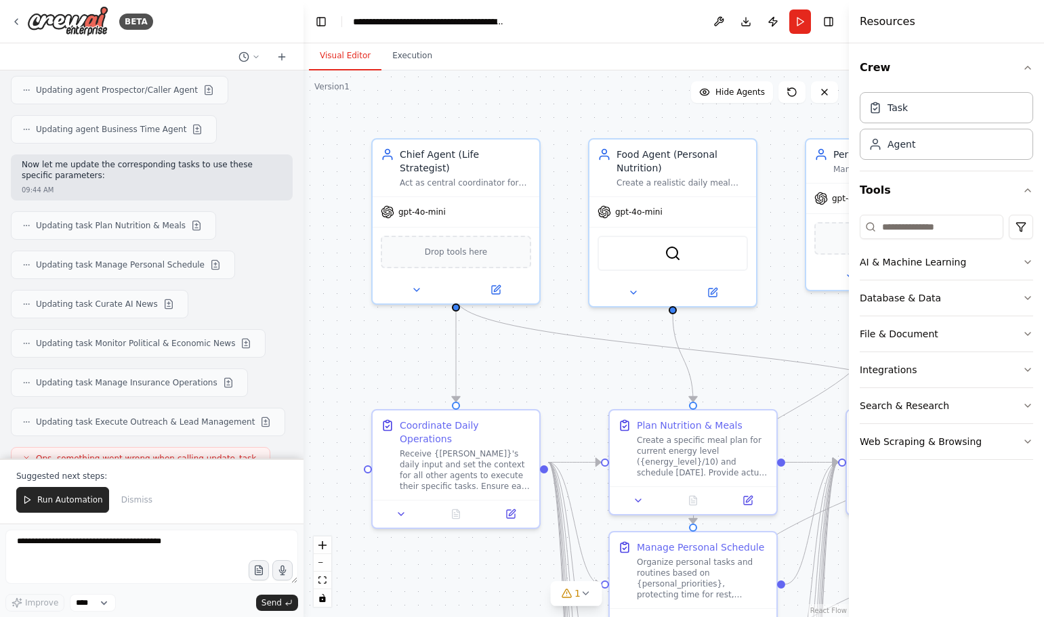
scroll to position [15266, 0]
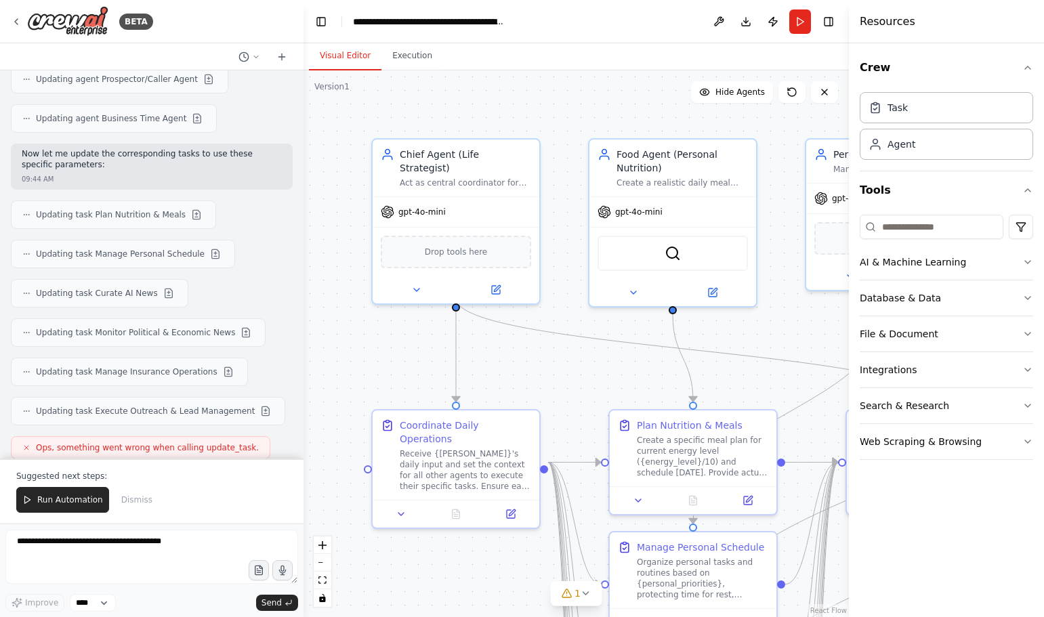
click at [27, 500] on icon at bounding box center [26, 499] width 9 height 9
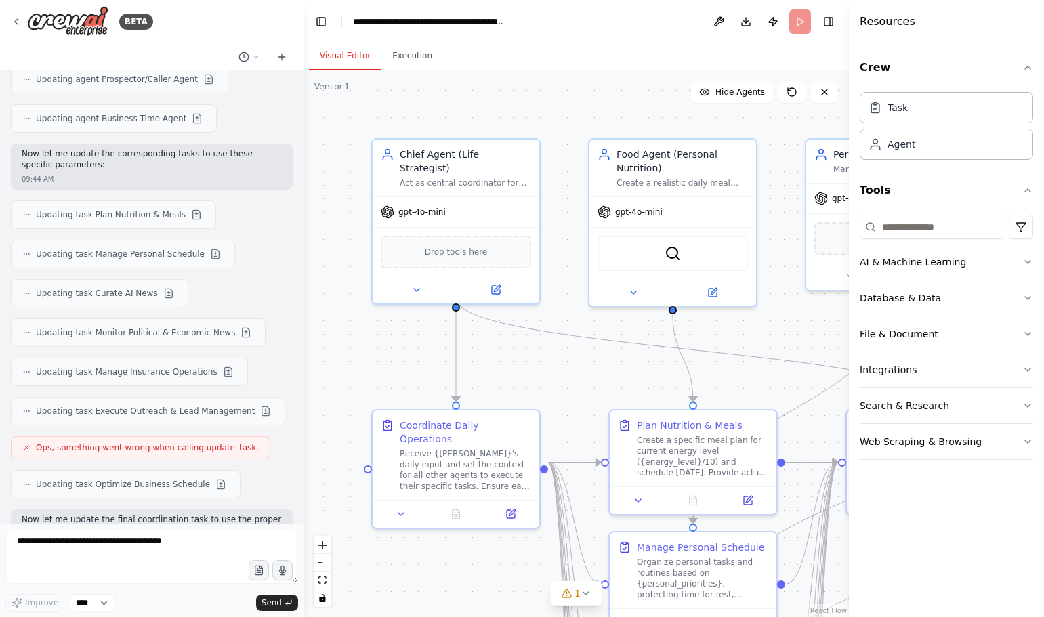
scroll to position [15201, 0]
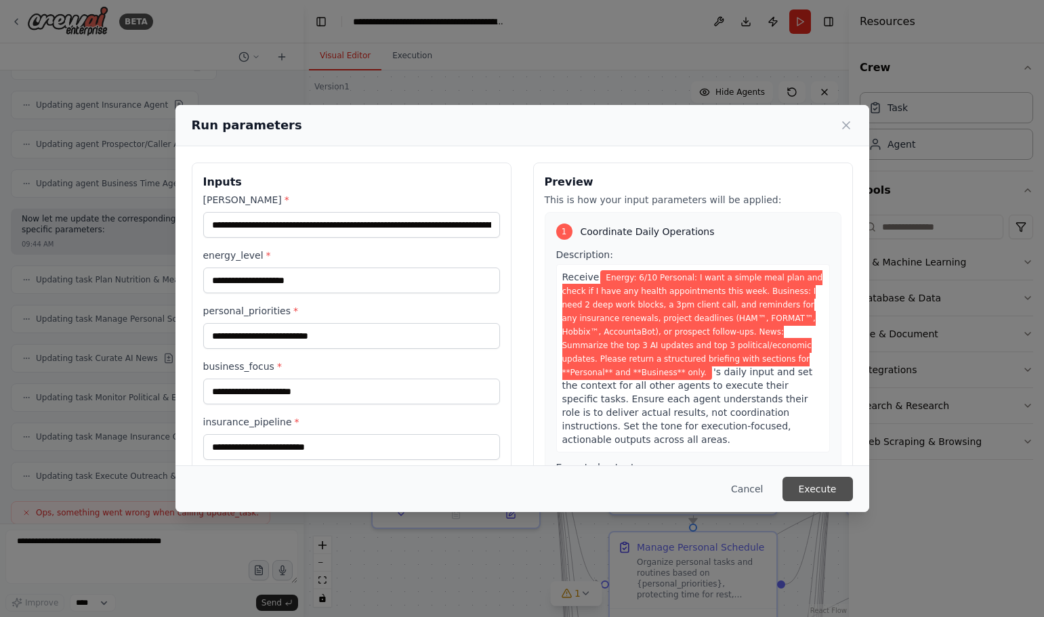
click at [815, 486] on button "Execute" at bounding box center [817, 489] width 70 height 24
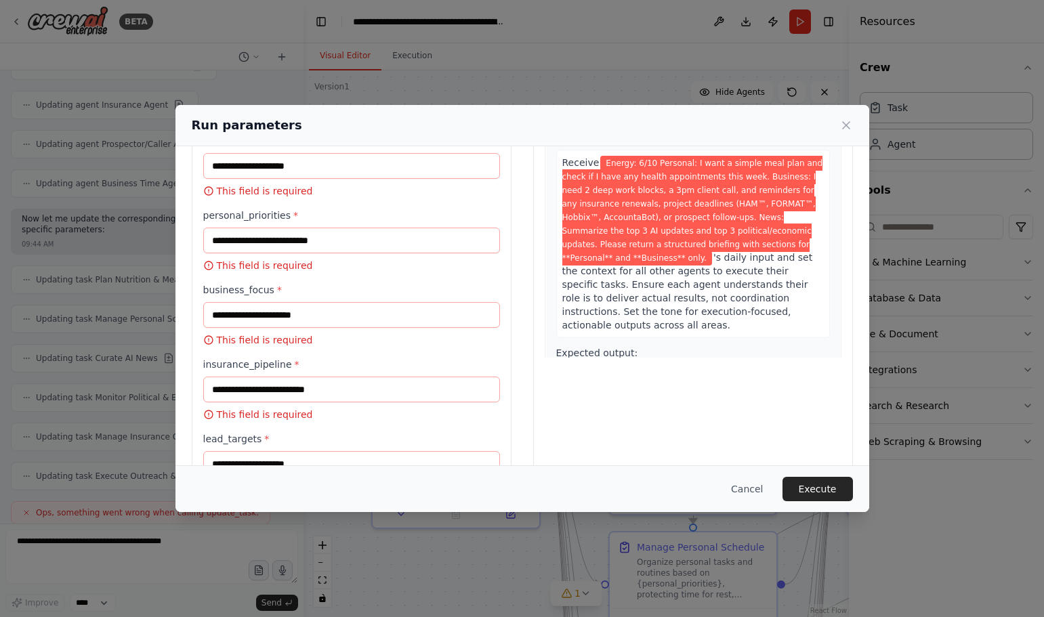
scroll to position [0, 0]
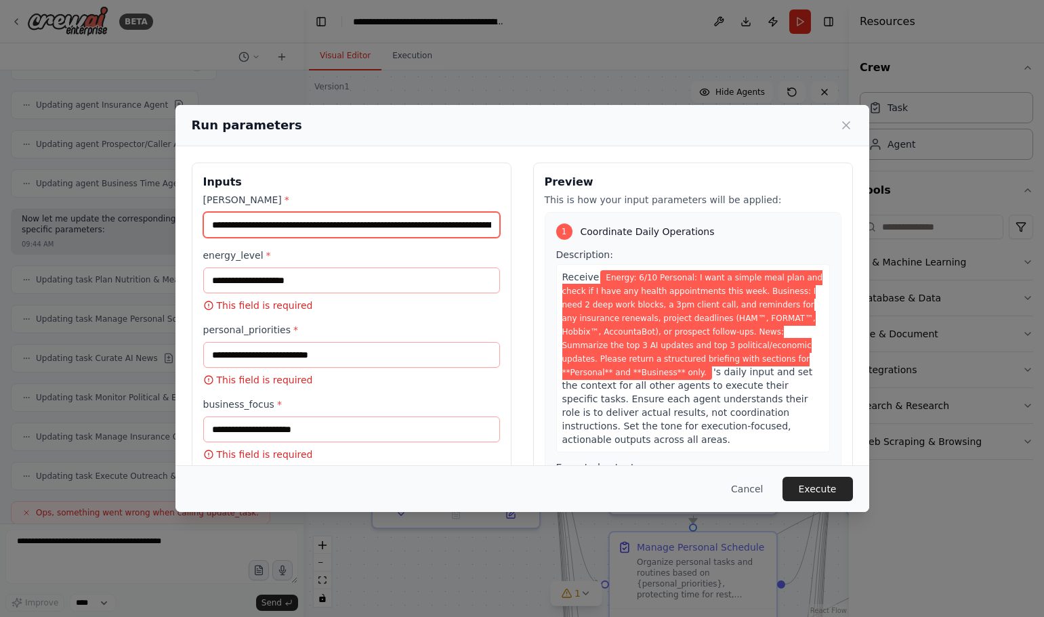
drag, startPoint x: 265, startPoint y: 219, endPoint x: 200, endPoint y: 220, distance: 65.7
click at [200, 220] on div "**********" at bounding box center [352, 467] width 320 height 608
drag, startPoint x: 781, startPoint y: 489, endPoint x: 772, endPoint y: 491, distance: 9.0
click at [777, 490] on div "Cancel Execute" at bounding box center [522, 489] width 661 height 24
click at [758, 493] on button "Cancel" at bounding box center [747, 489] width 54 height 24
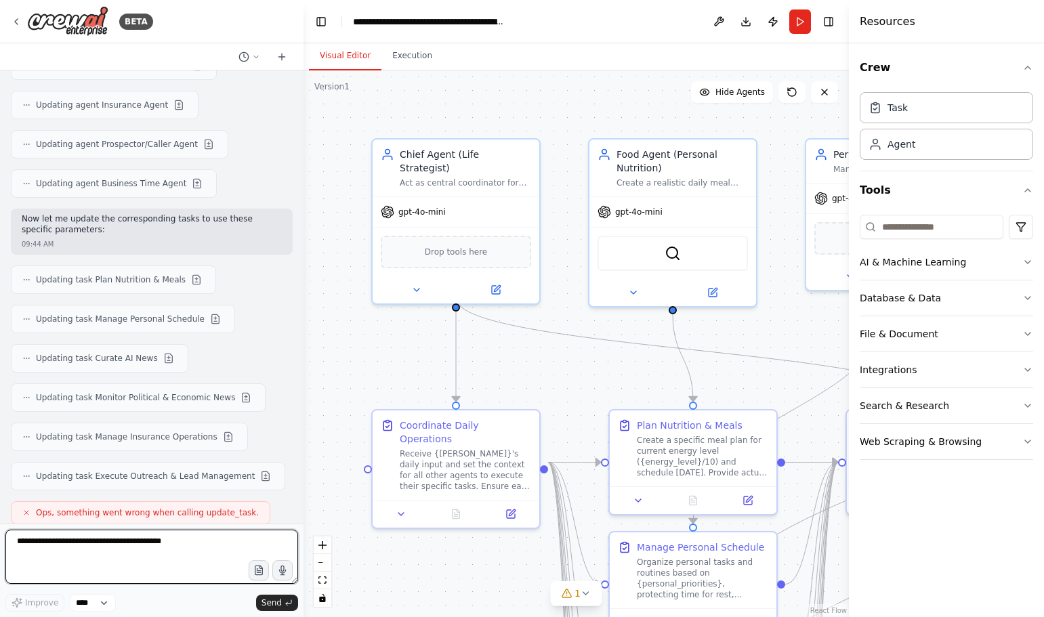
click at [91, 551] on textarea at bounding box center [151, 557] width 293 height 54
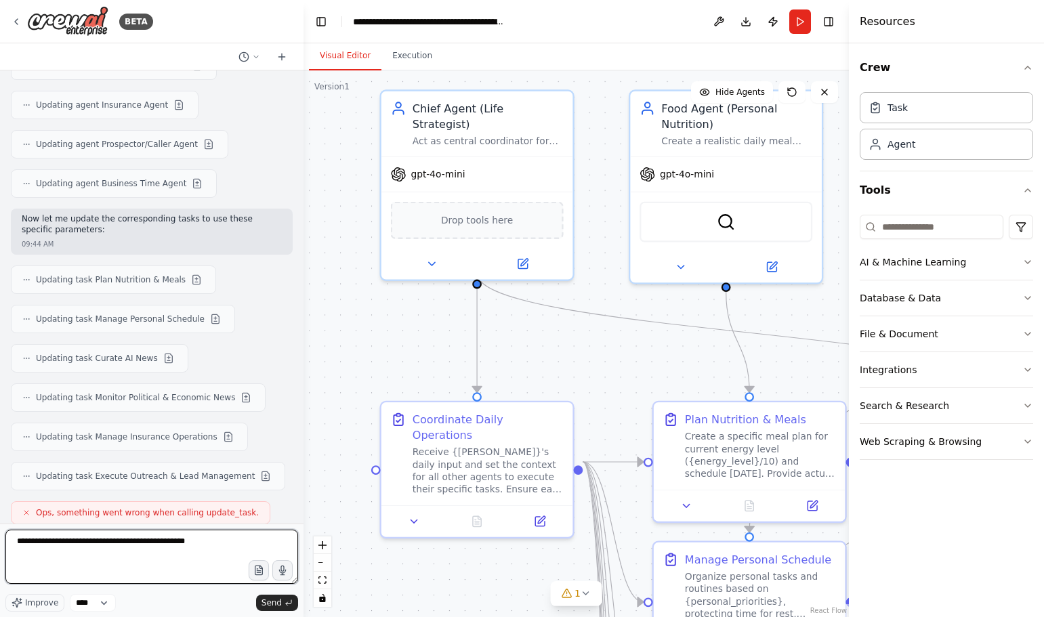
click at [255, 549] on textarea "**********" at bounding box center [151, 557] width 293 height 54
type textarea "**********"
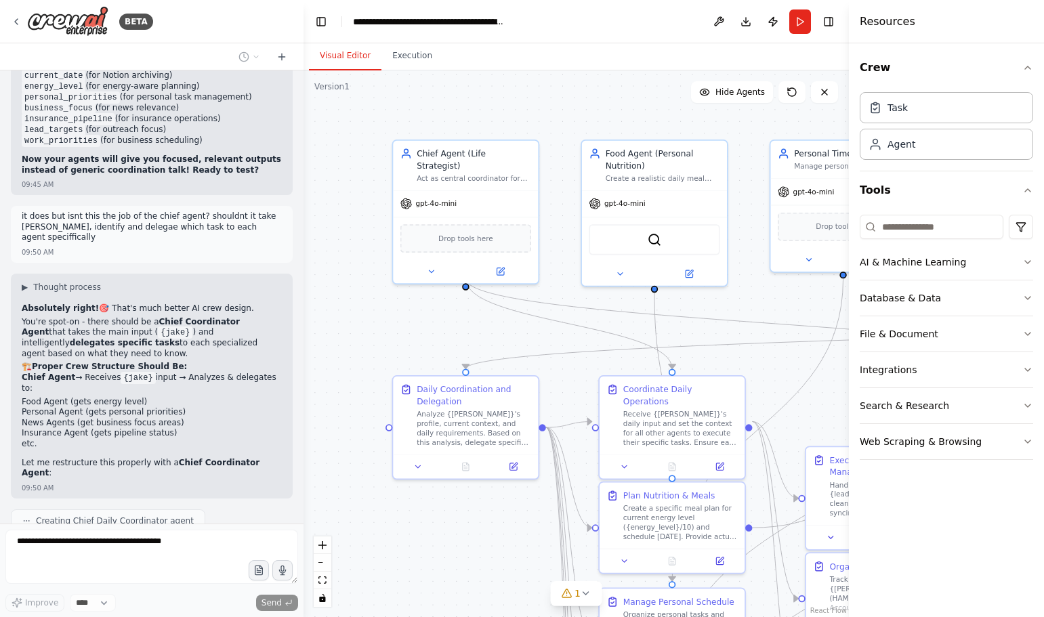
scroll to position [16215, 0]
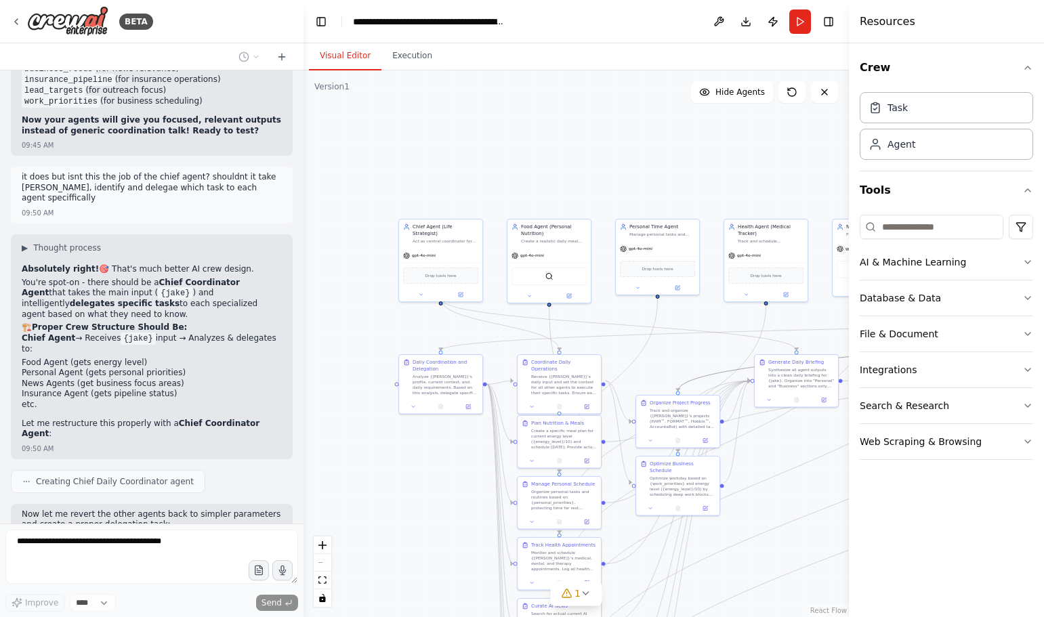
drag, startPoint x: 708, startPoint y: 372, endPoint x: 382, endPoint y: 369, distance: 325.8
click at [382, 372] on div ".deletable-edge-delete-btn { width: 20px; height: 20px; border: 0px solid #ffff…" at bounding box center [575, 343] width 545 height 547
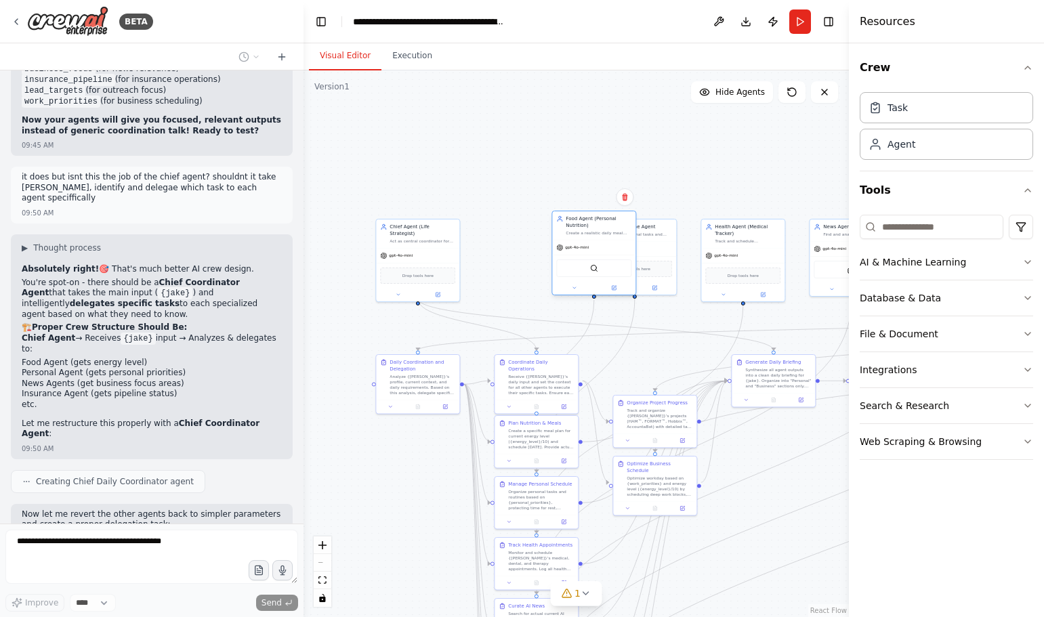
scroll to position [16254, 0]
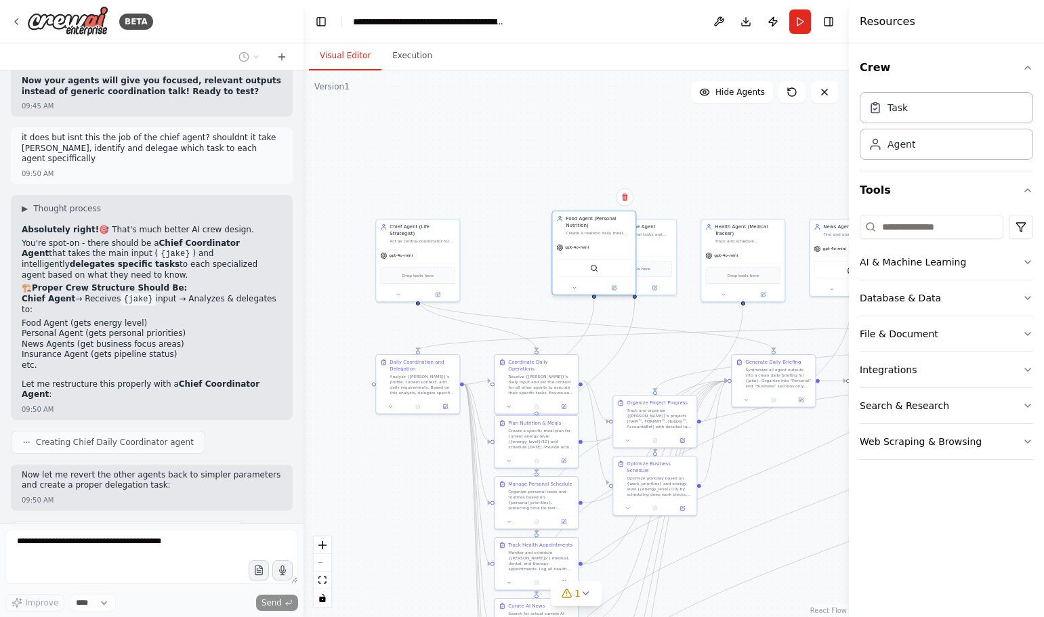
drag, startPoint x: 521, startPoint y: 300, endPoint x: 458, endPoint y: 309, distance: 63.0
click at [458, 309] on div ".deletable-edge-delete-btn { width: 20px; height: 20px; border: 0px solid #ffff…" at bounding box center [575, 343] width 545 height 547
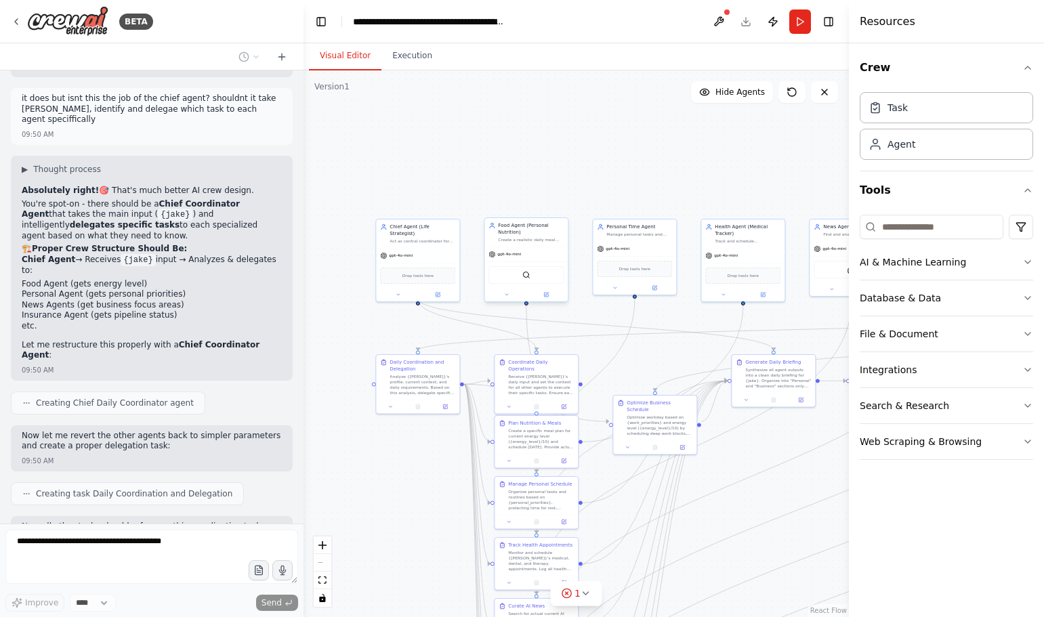
drag, startPoint x: 486, startPoint y: 251, endPoint x: 530, endPoint y: 241, distance: 44.5
click at [530, 241] on div "Food Agent (Personal Nutrition) Create a realistic daily meal plan that account…" at bounding box center [525, 232] width 83 height 28
click at [513, 144] on div ".deletable-edge-delete-btn { width: 20px; height: 20px; border: 0px solid #ffff…" at bounding box center [575, 343] width 545 height 547
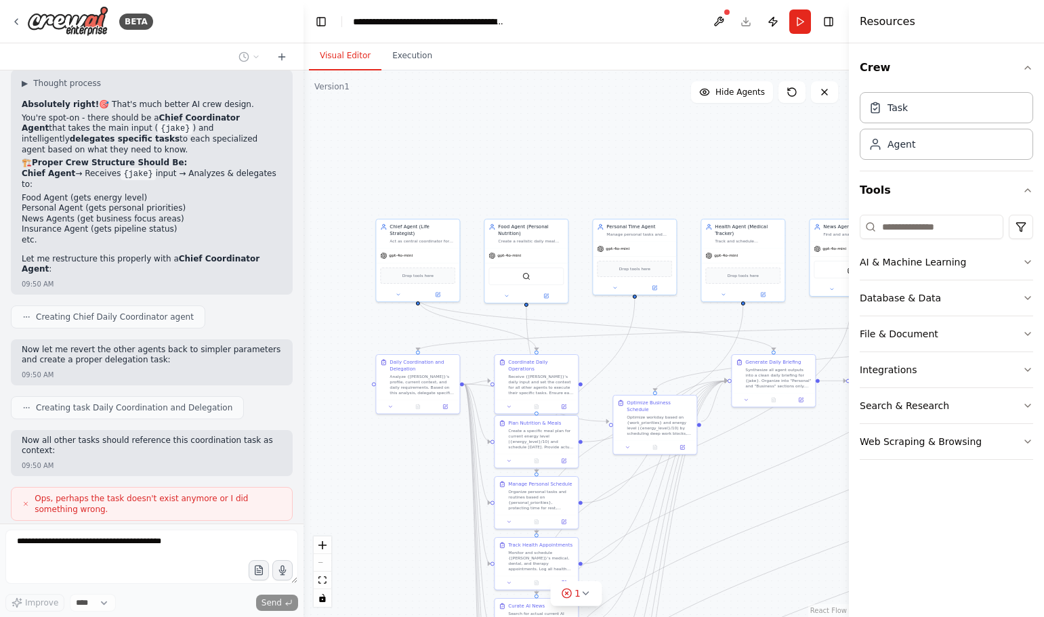
scroll to position [16390, 0]
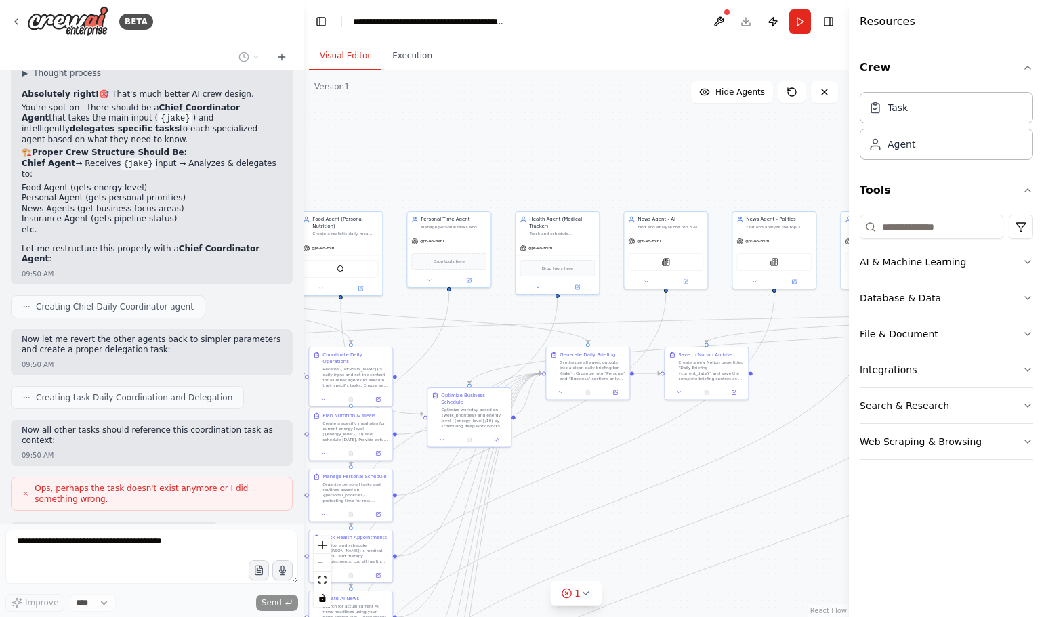
drag, startPoint x: 410, startPoint y: 505, endPoint x: 297, endPoint y: 548, distance: 121.1
click at [226, 495] on div "BETA You are building a multi-agent system for an entrepreneur ([PERSON_NAME]) …" at bounding box center [522, 308] width 1044 height 617
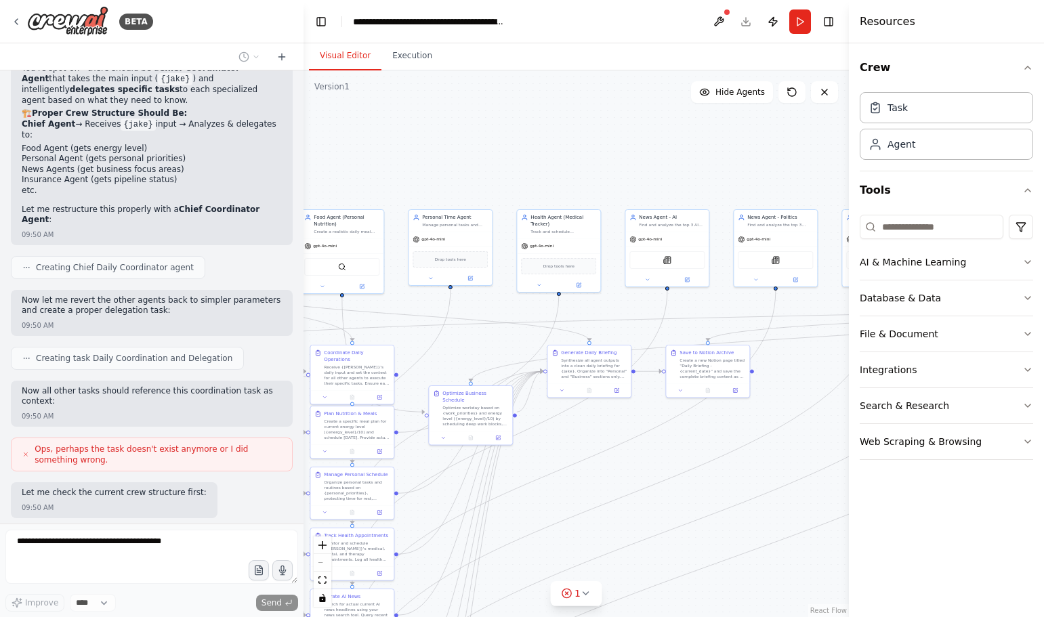
click at [322, 559] on div "React Flow controls" at bounding box center [323, 571] width 18 height 70
click at [321, 558] on div "React Flow controls" at bounding box center [323, 571] width 18 height 70
click at [321, 560] on div "React Flow controls" at bounding box center [323, 571] width 18 height 70
click at [320, 563] on div "React Flow controls" at bounding box center [323, 571] width 18 height 70
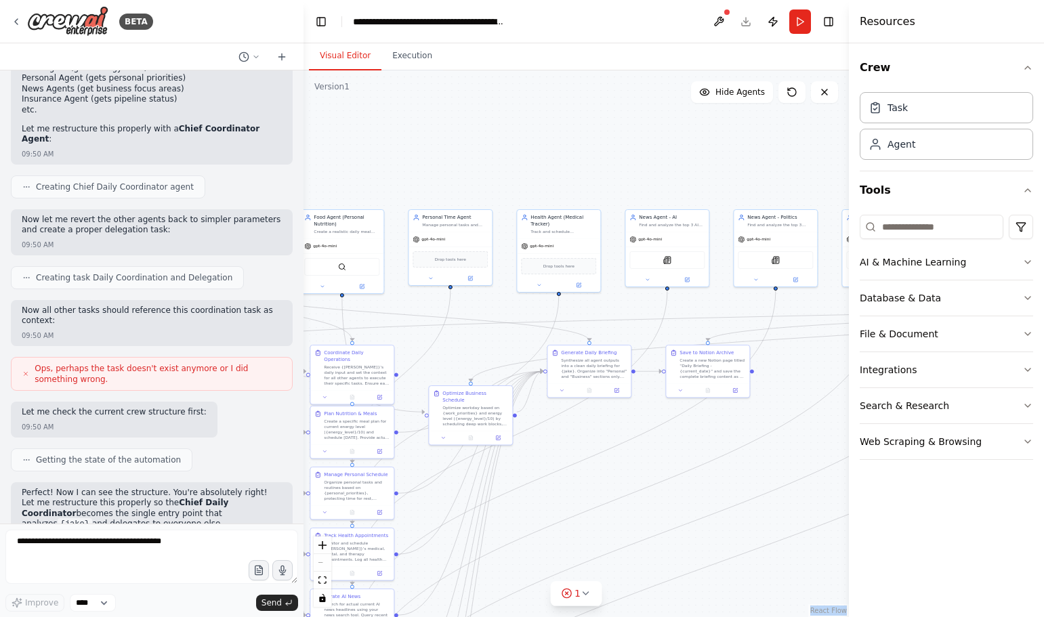
click at [320, 563] on div "React Flow controls" at bounding box center [323, 571] width 18 height 70
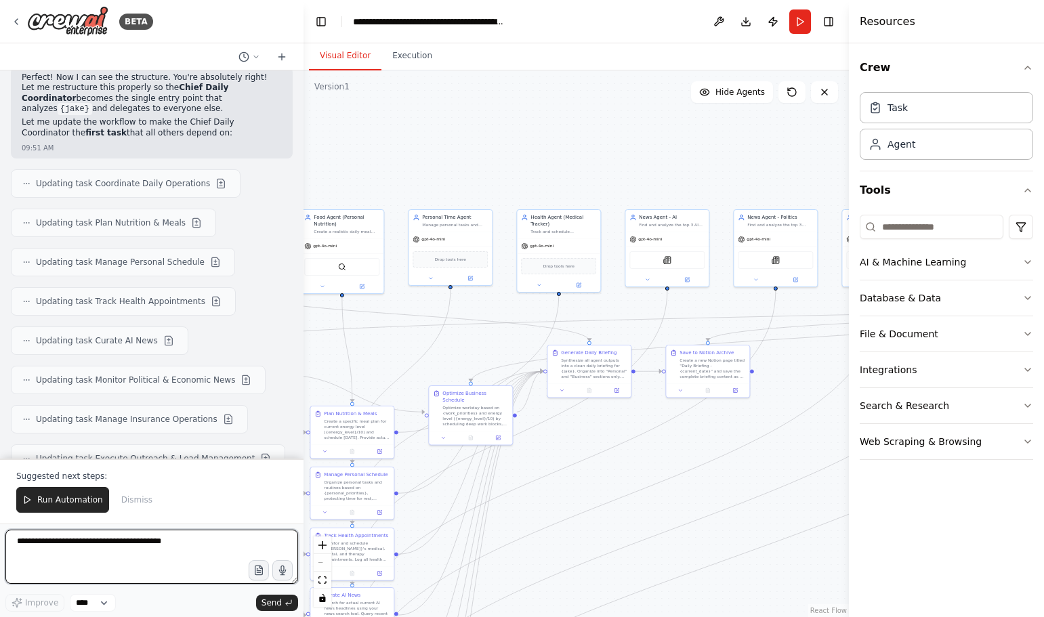
scroll to position [16935, 0]
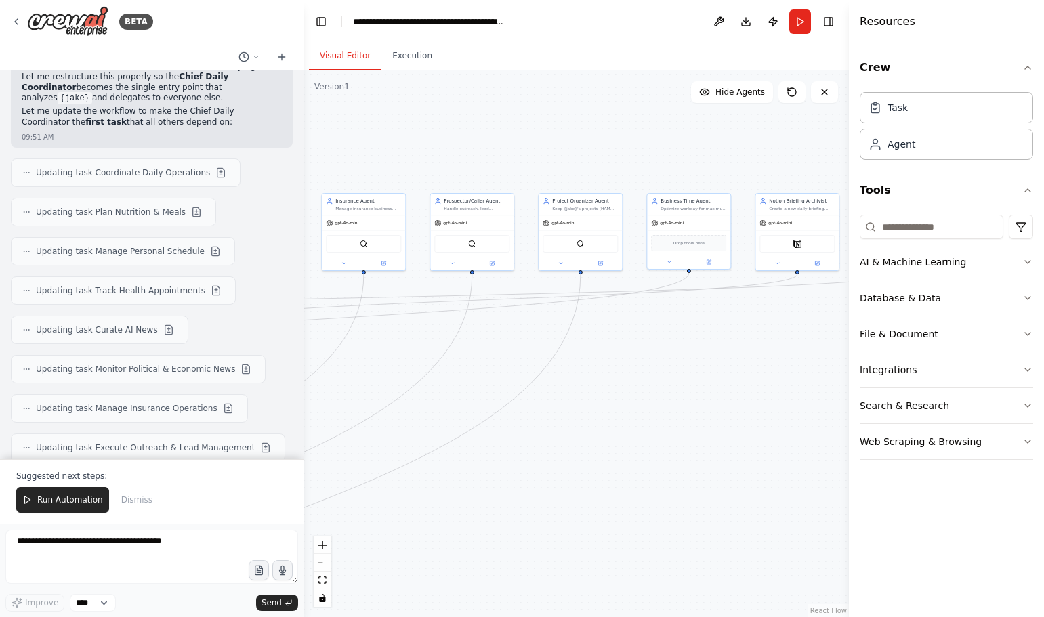
drag, startPoint x: 741, startPoint y: 169, endPoint x: 221, endPoint y: 153, distance: 520.4
click at [221, 153] on div "BETA You are building a multi-agent system for an entrepreneur ([PERSON_NAME]) …" at bounding box center [522, 308] width 1044 height 617
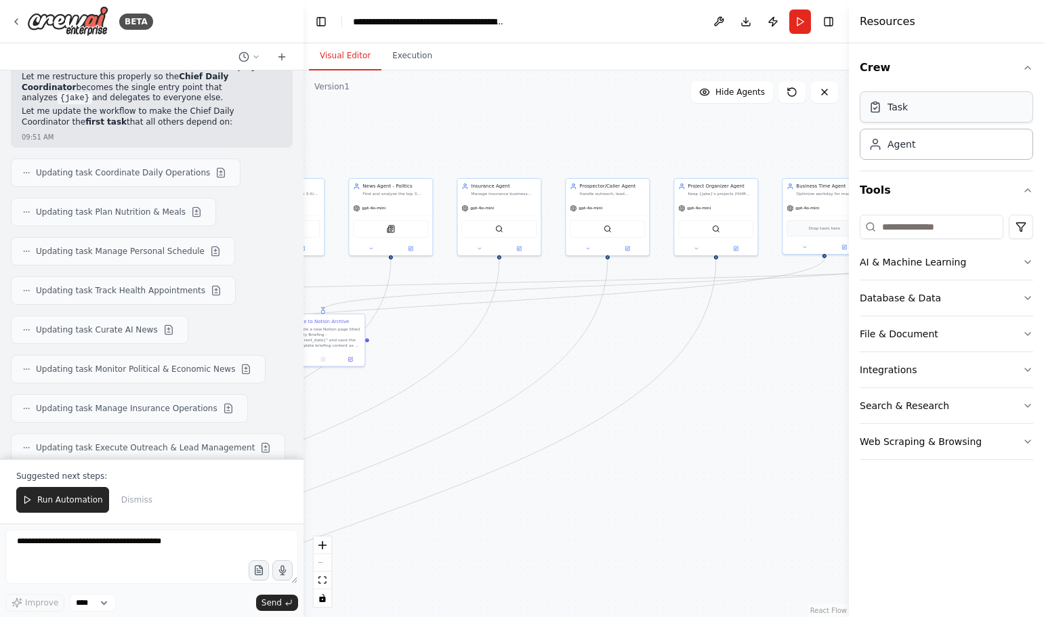
drag, startPoint x: 729, startPoint y: 133, endPoint x: 864, endPoint y: 118, distance: 136.3
click at [864, 118] on div "BETA You are building a multi-agent system for an entrepreneur ([PERSON_NAME]) …" at bounding box center [522, 308] width 1044 height 617
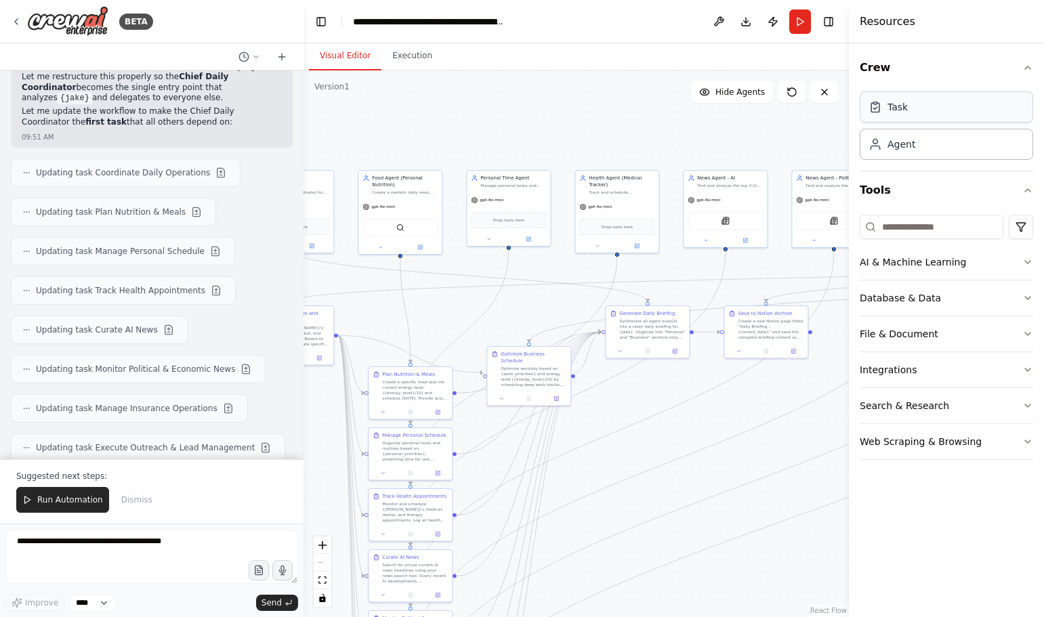
drag, startPoint x: 408, startPoint y: 131, endPoint x: 861, endPoint y: 121, distance: 453.8
click at [861, 121] on div "BETA You are building a multi-agent system for an entrepreneur ([PERSON_NAME]) …" at bounding box center [522, 308] width 1044 height 617
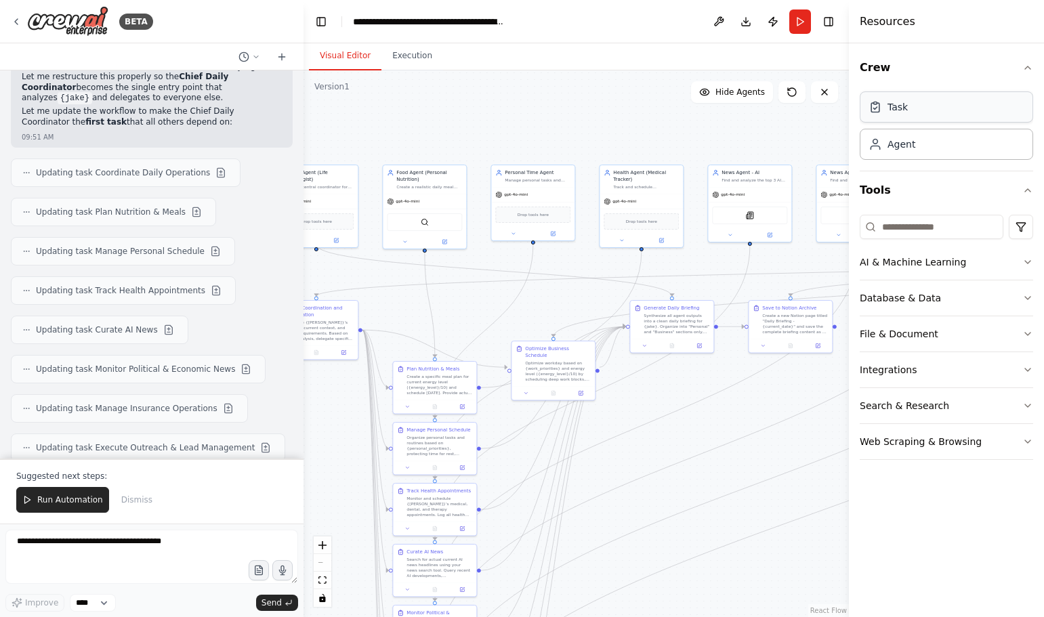
drag, startPoint x: 500, startPoint y: 131, endPoint x: 878, endPoint y: 117, distance: 377.5
click at [875, 117] on div "BETA You are building a multi-agent system for an entrepreneur ([PERSON_NAME]) …" at bounding box center [522, 308] width 1044 height 617
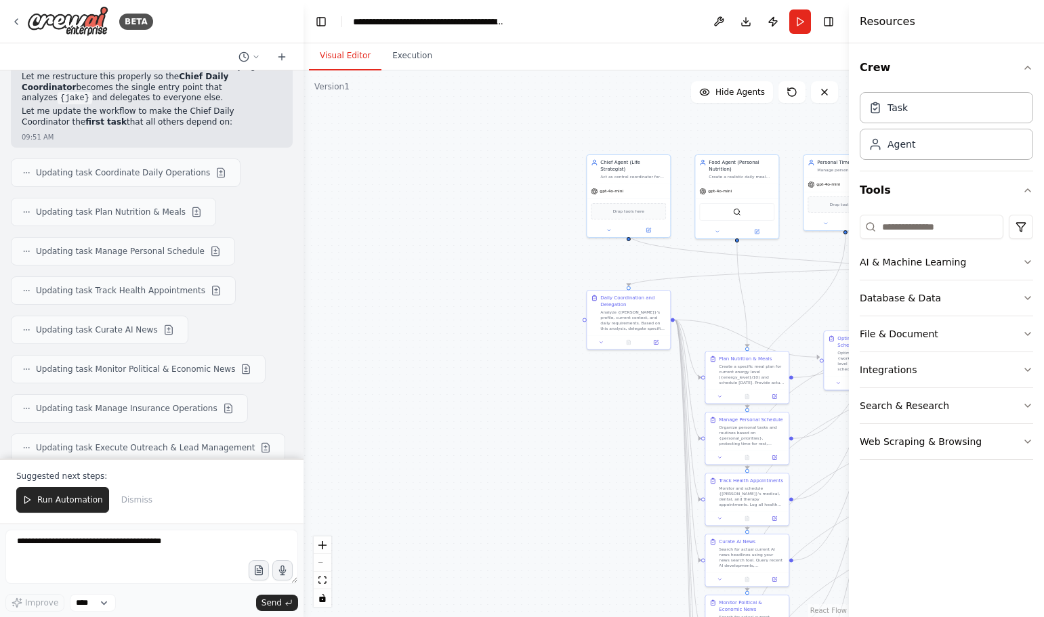
drag, startPoint x: 506, startPoint y: 219, endPoint x: 396, endPoint y: 217, distance: 109.7
click at [396, 217] on div ".deletable-edge-delete-btn { width: 20px; height: 20px; border: 0px solid #ffff…" at bounding box center [575, 343] width 545 height 547
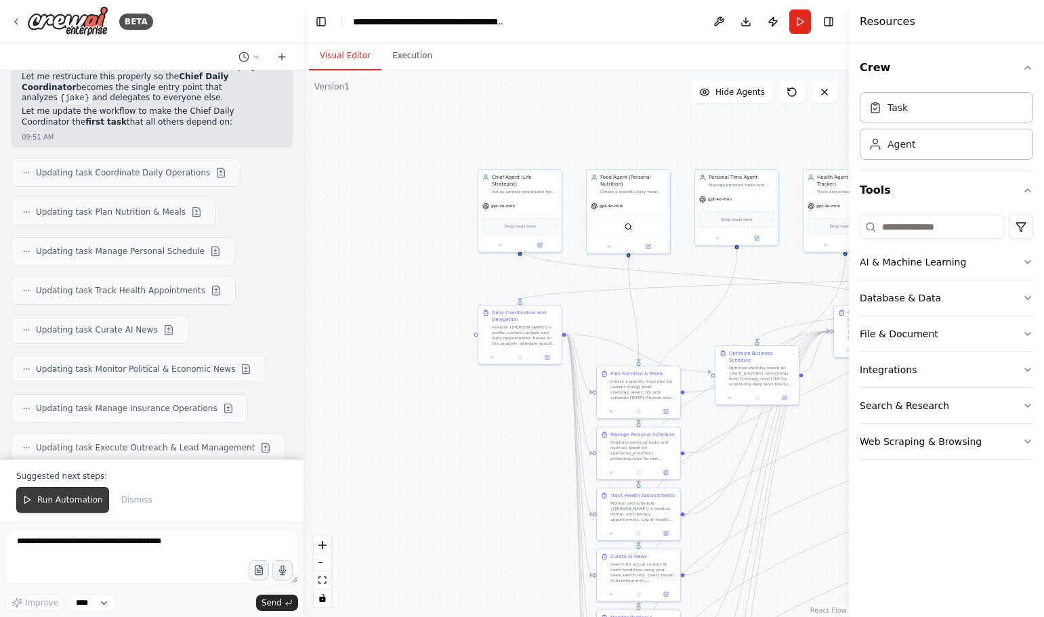
click at [41, 492] on button "Run Automation" at bounding box center [62, 500] width 93 height 26
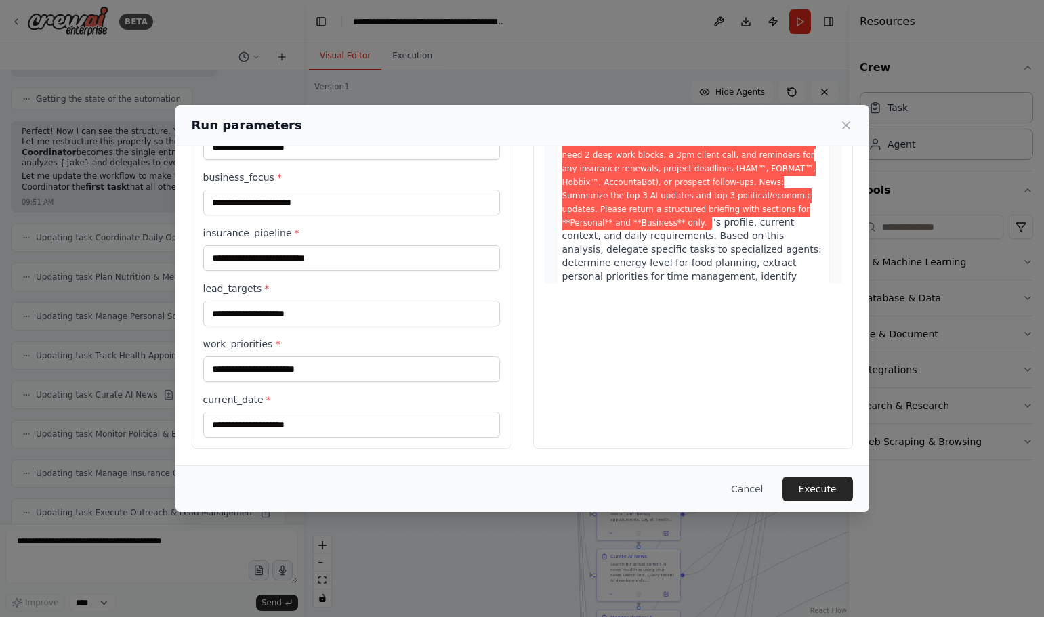
scroll to position [0, 0]
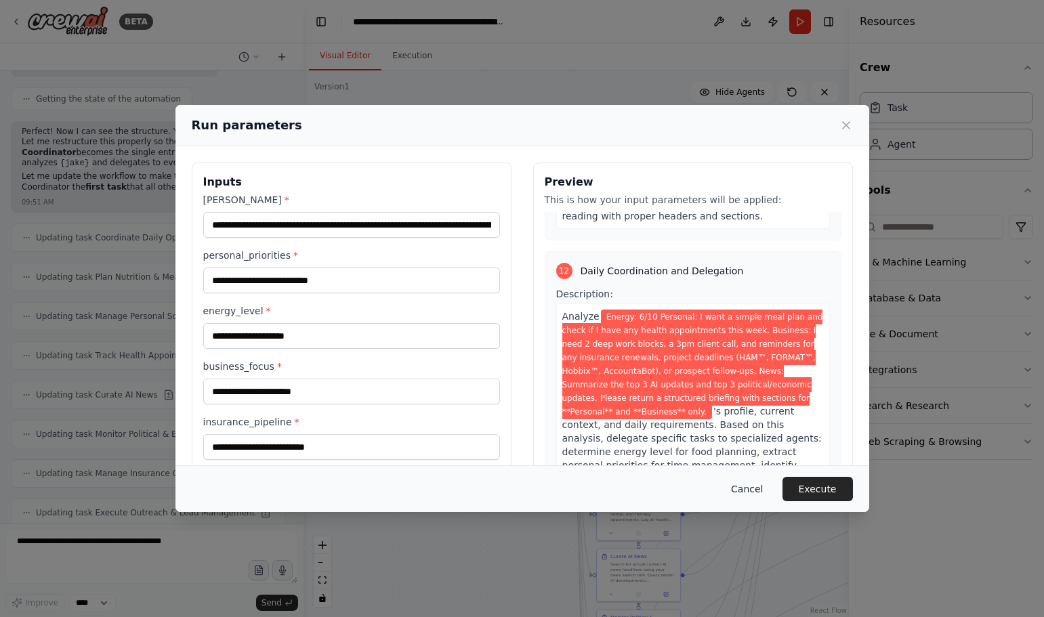
click at [764, 492] on button "Cancel" at bounding box center [747, 489] width 54 height 24
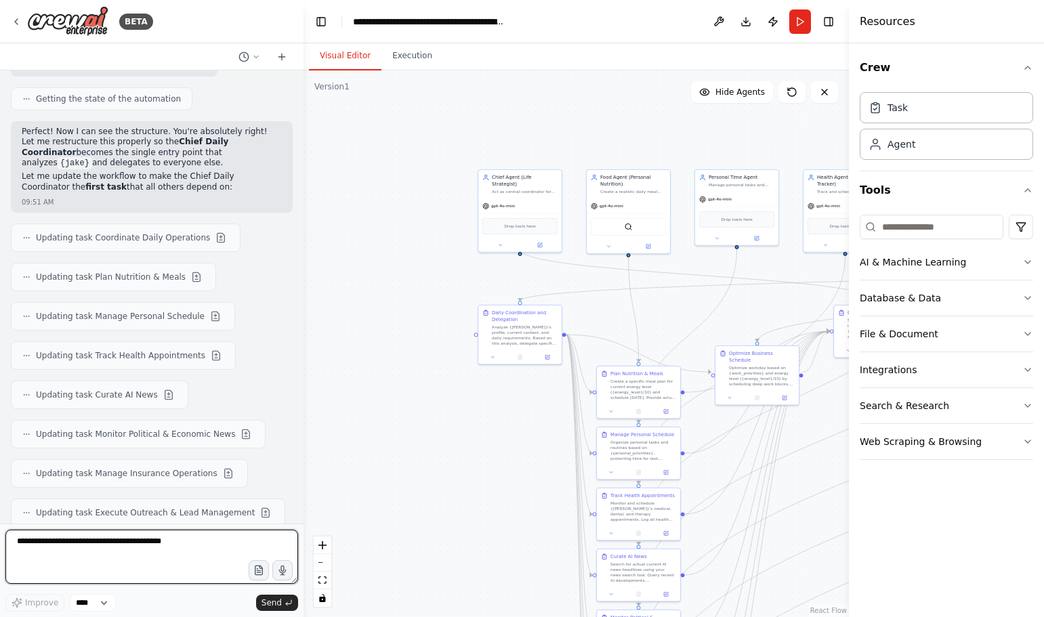
click at [109, 542] on textarea at bounding box center [151, 557] width 293 height 54
click at [259, 573] on icon "button" at bounding box center [259, 573] width 4 height 0
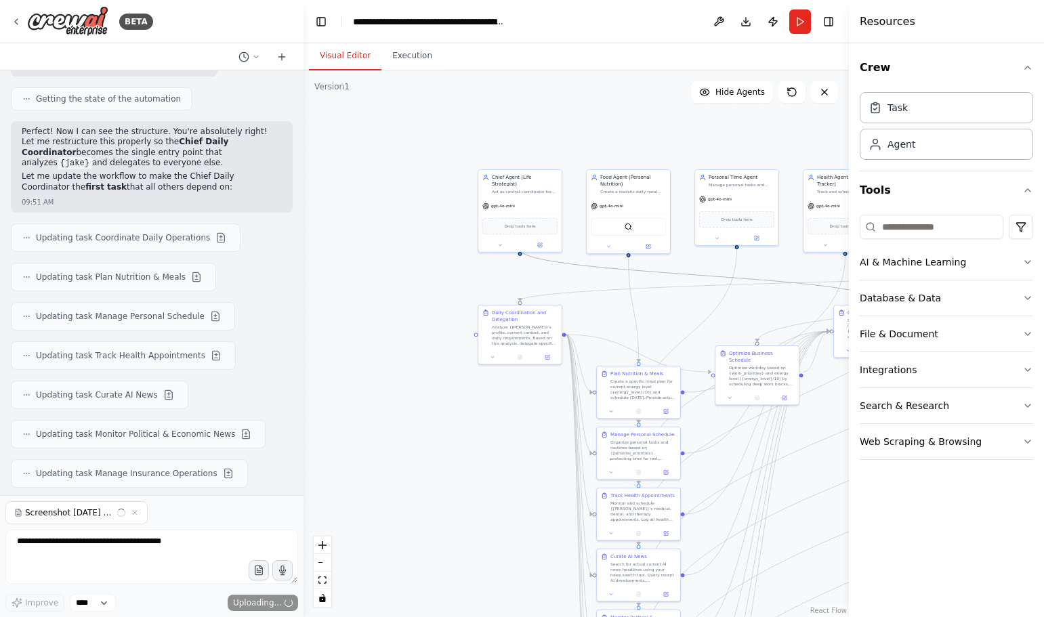
scroll to position [16899, 0]
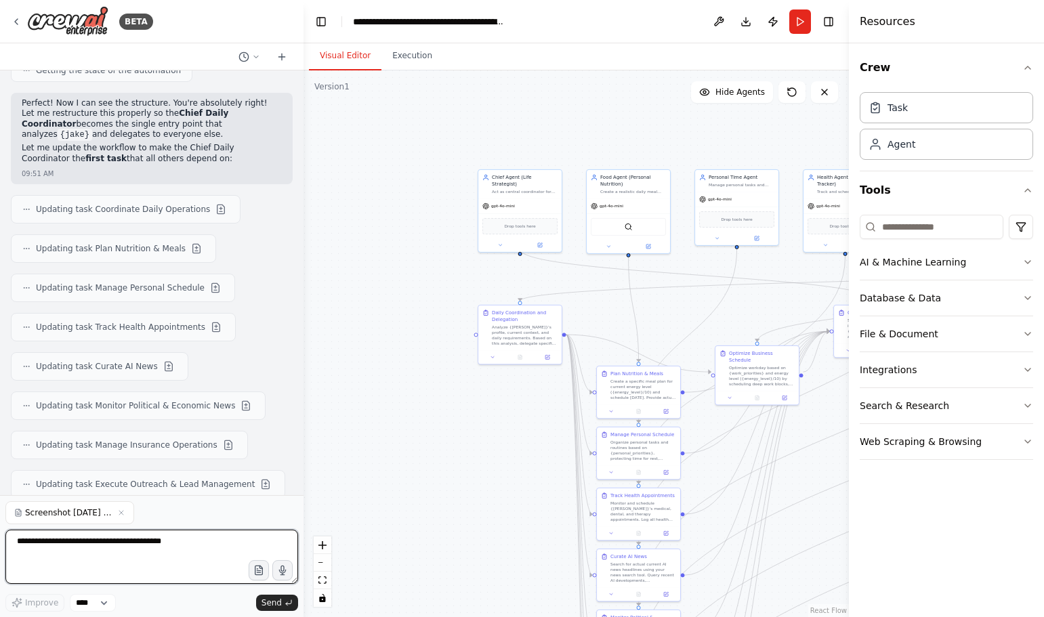
click at [175, 570] on textarea at bounding box center [151, 557] width 293 height 54
type textarea "**********"
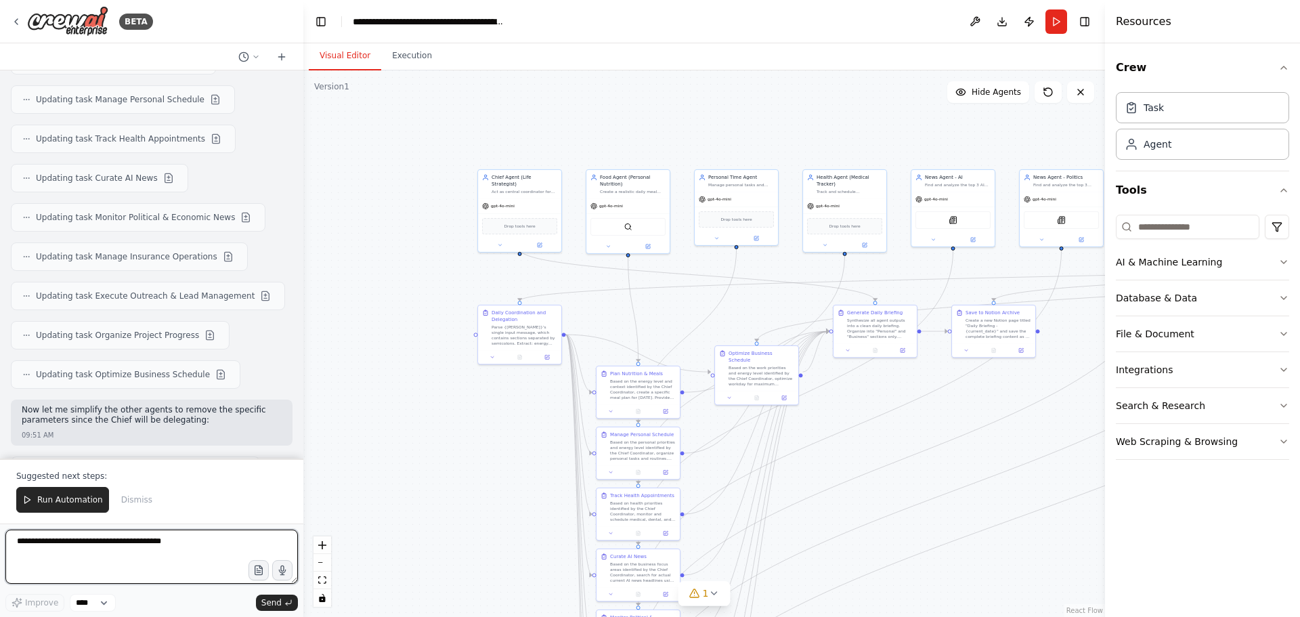
scroll to position [18144, 0]
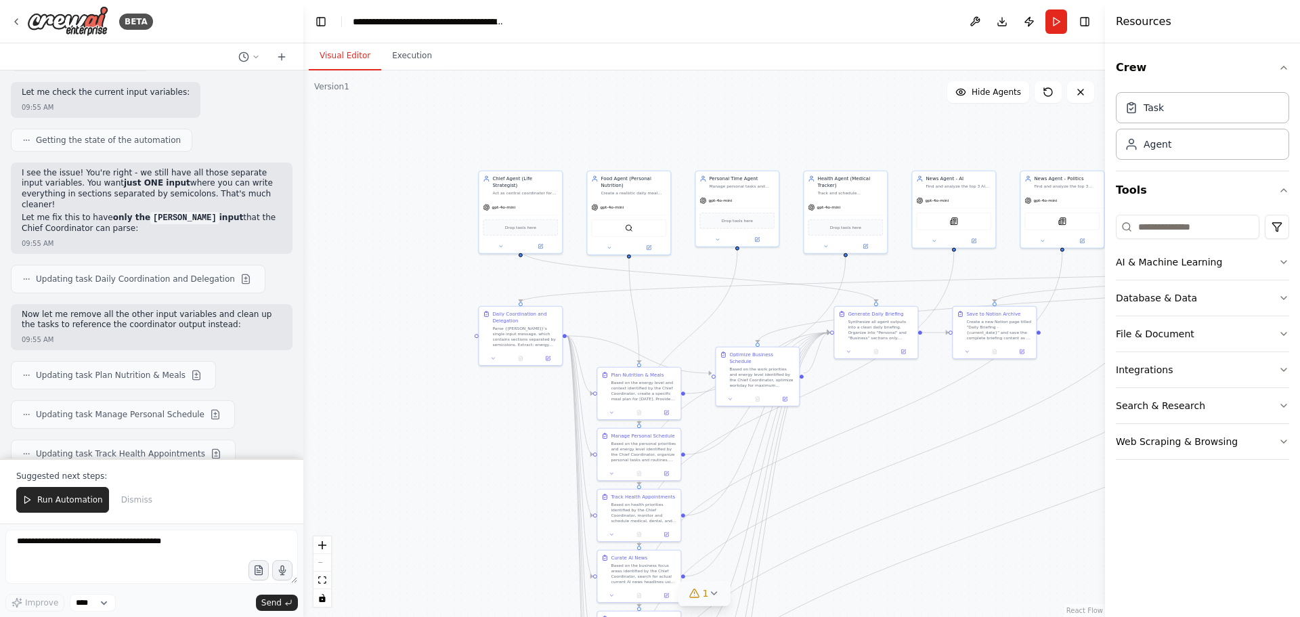
click at [723, 596] on button "1" at bounding box center [705, 593] width 52 height 25
click at [827, 559] on button at bounding box center [838, 559] width 23 height 16
click at [1043, 368] on div "Integrations" at bounding box center [1144, 370] width 57 height 14
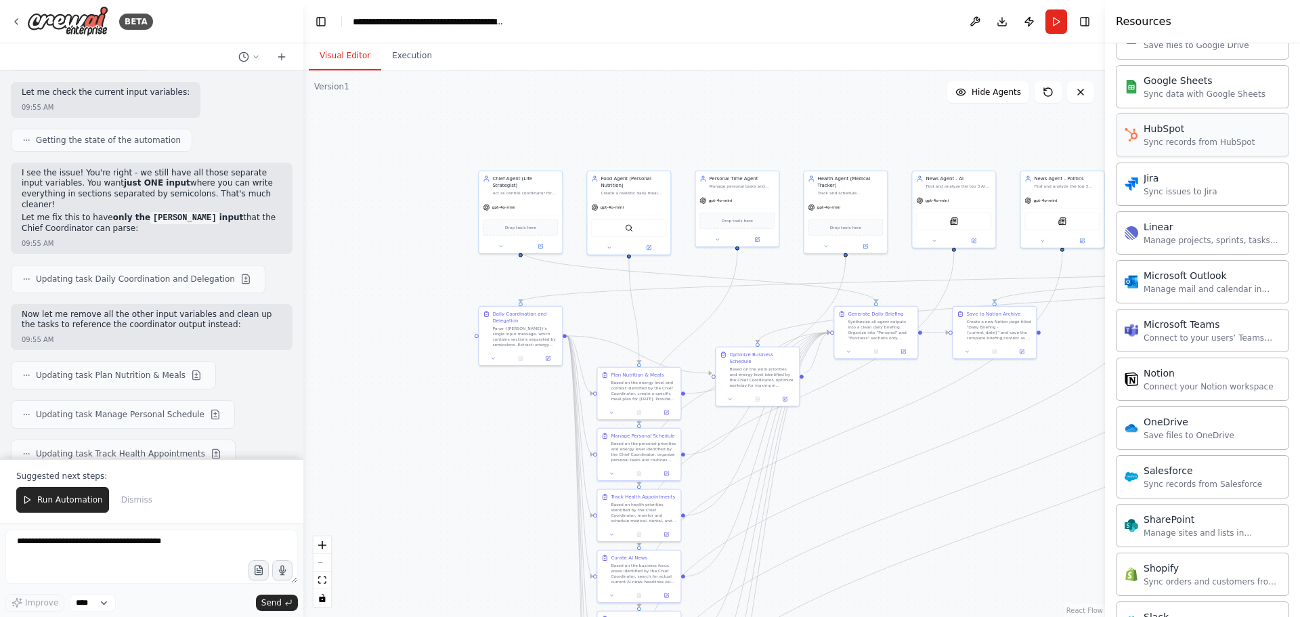
scroll to position [948, 0]
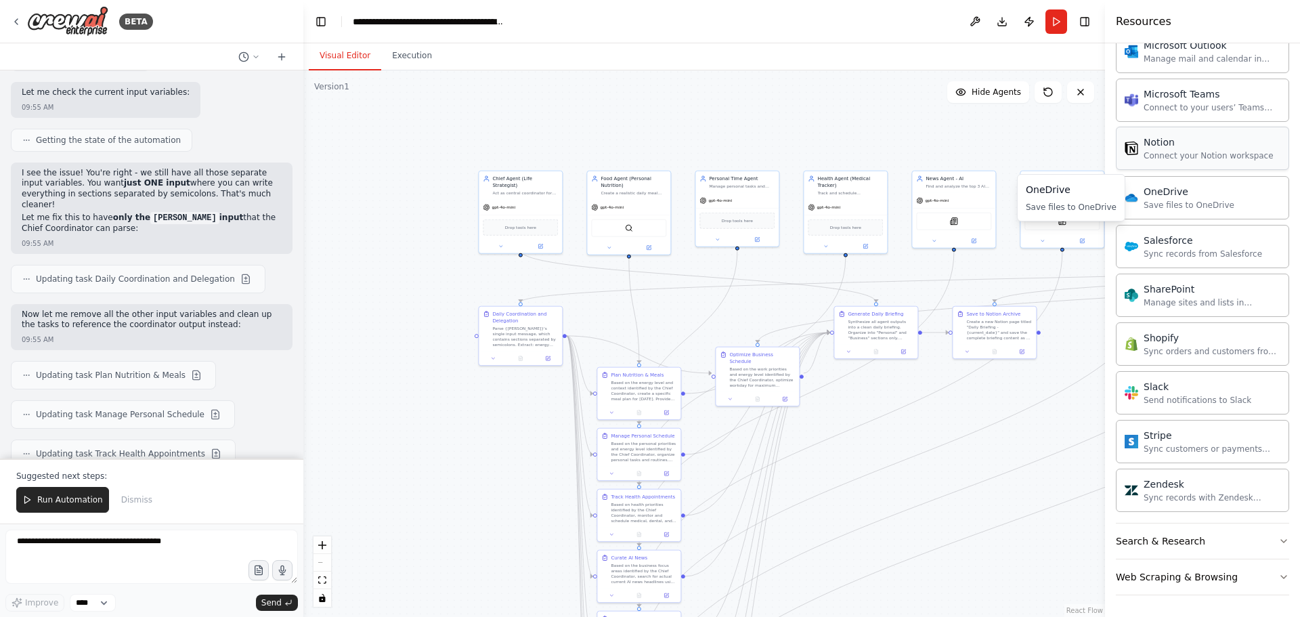
click at [1043, 167] on div "Notion Connect your Notion workspace" at bounding box center [1202, 148] width 173 height 43
click at [1043, 144] on div "Notion" at bounding box center [1209, 142] width 130 height 14
drag, startPoint x: 1176, startPoint y: 144, endPoint x: 943, endPoint y: 142, distance: 233.7
click at [943, 142] on div "BETA You are building a multi-agent system for an entrepreneur ([PERSON_NAME]) …" at bounding box center [650, 308] width 1300 height 617
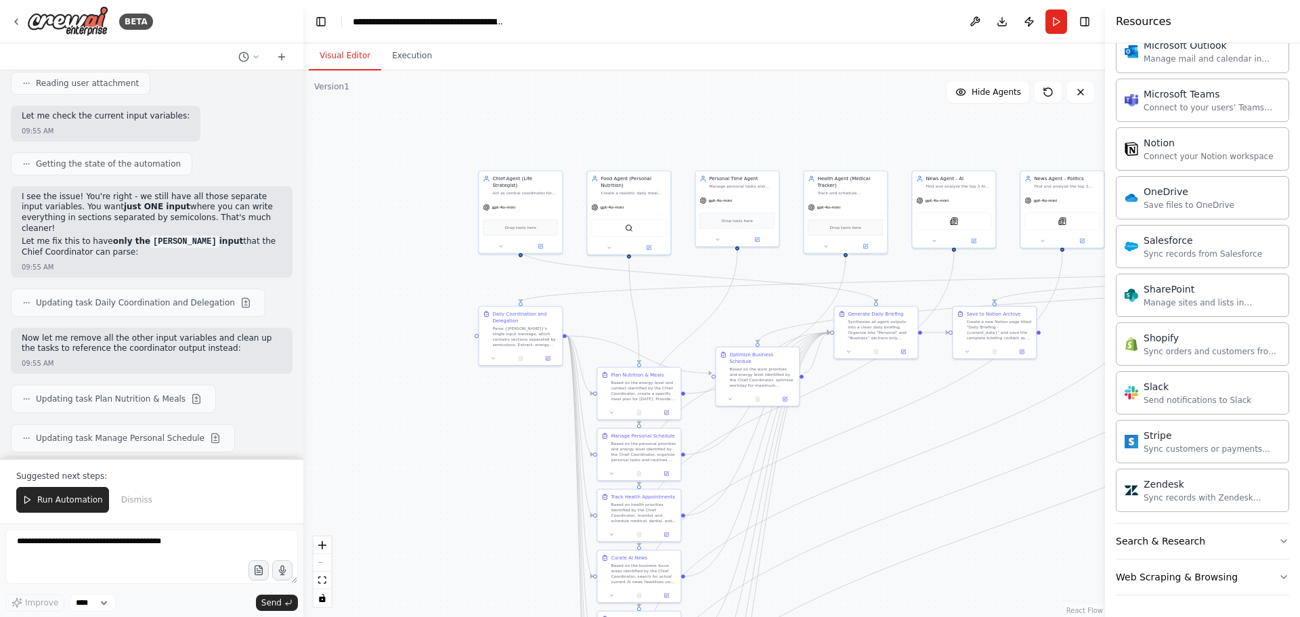
scroll to position [18144, 0]
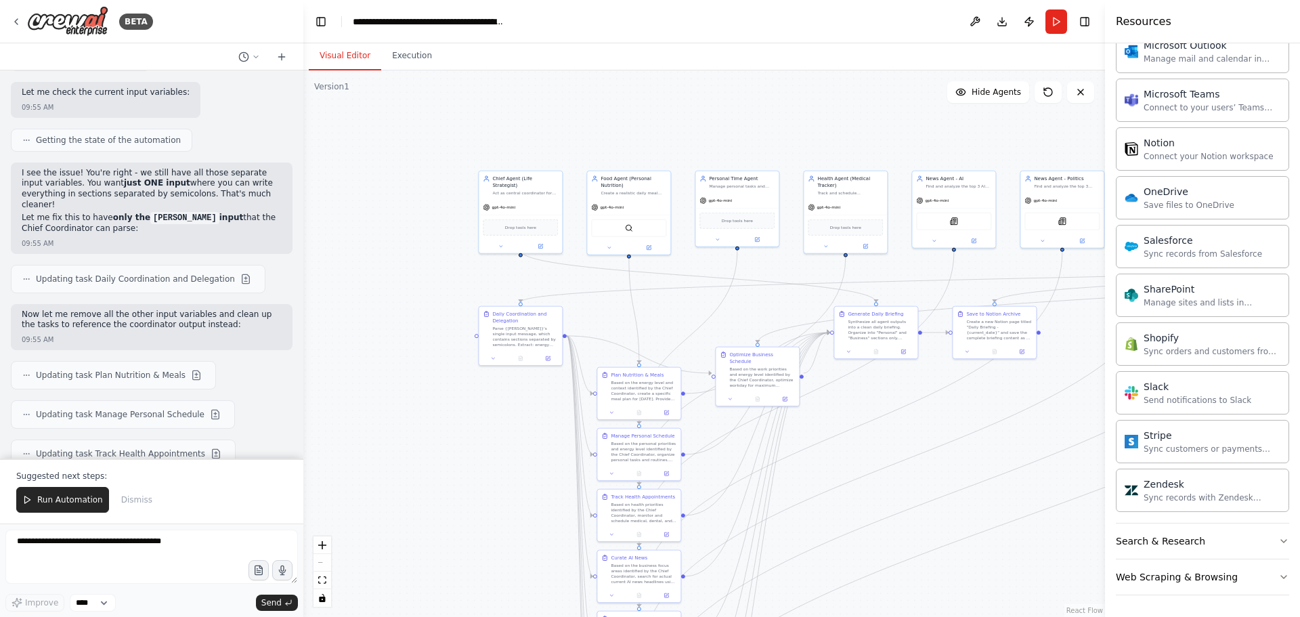
click at [52, 498] on span "Run Automation" at bounding box center [70, 499] width 66 height 11
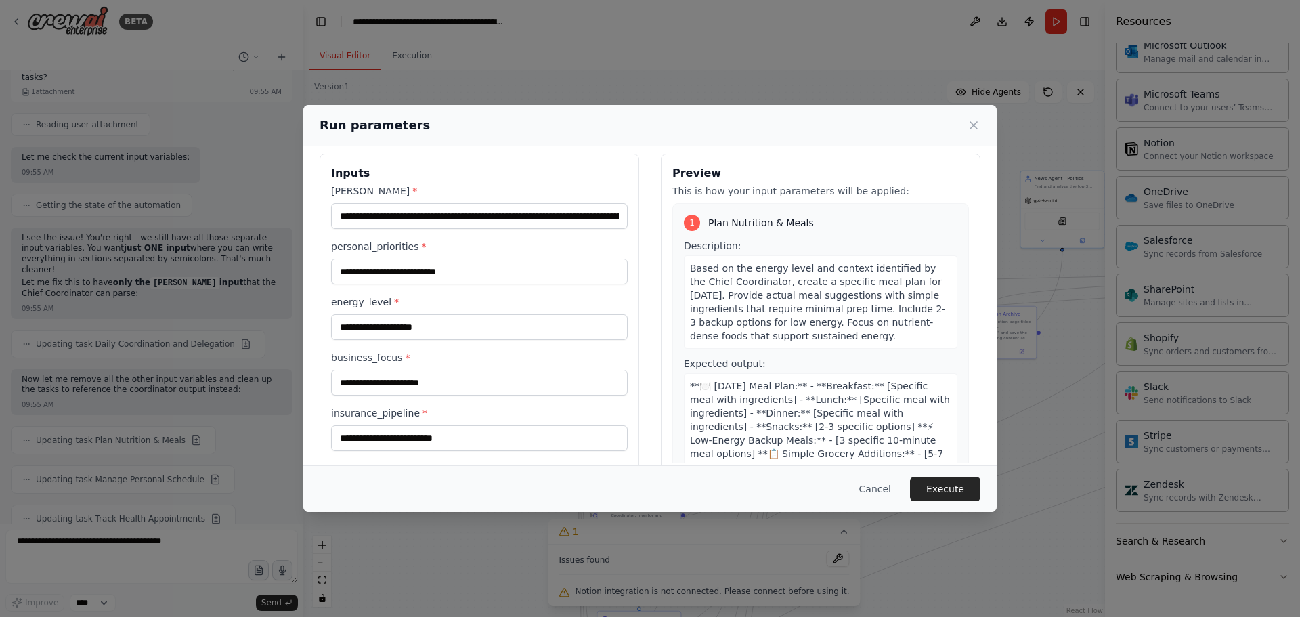
scroll to position [0, 0]
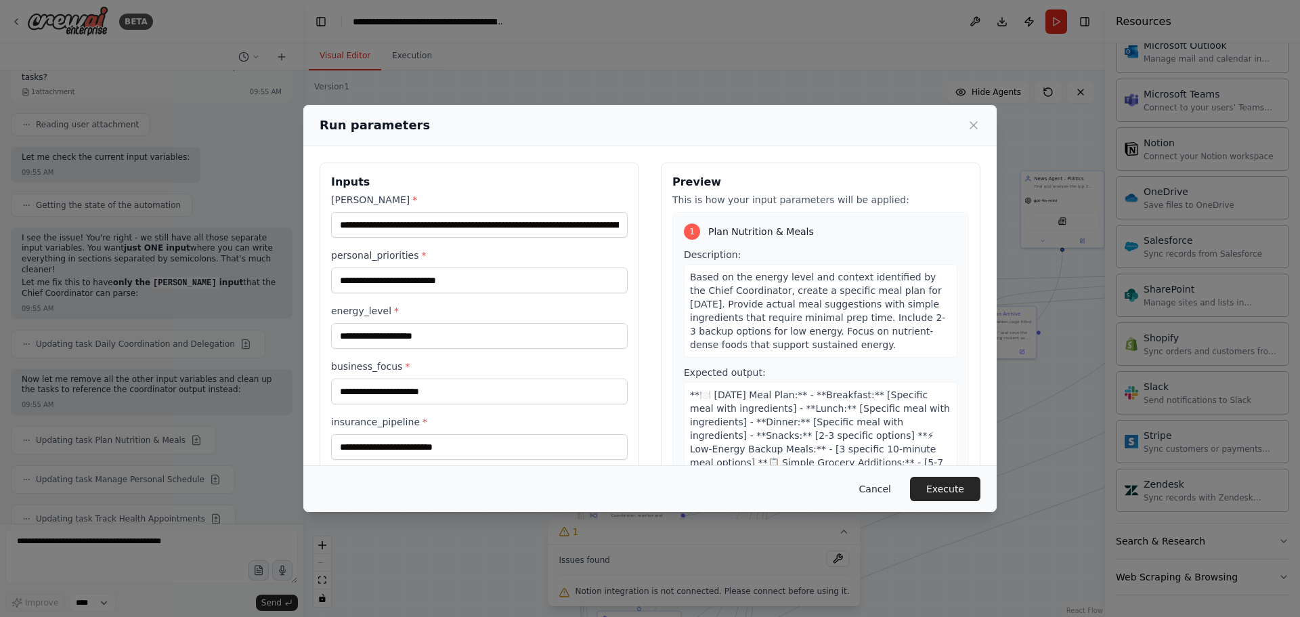
click at [889, 492] on button "Cancel" at bounding box center [876, 489] width 54 height 24
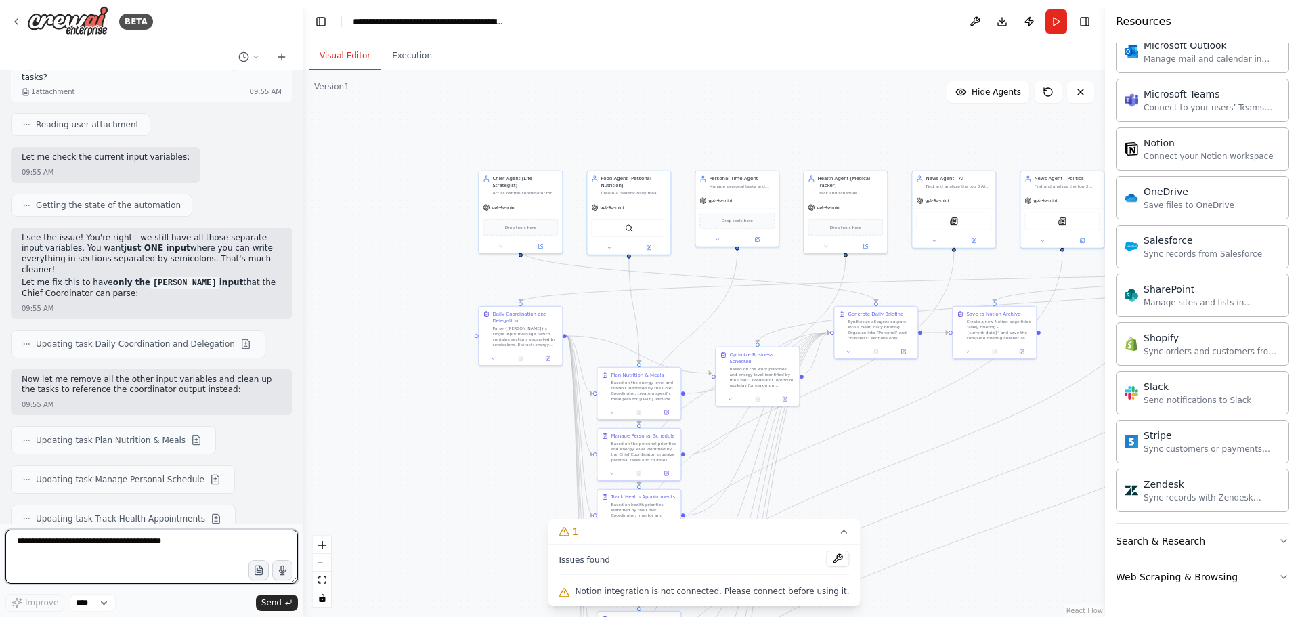
click at [112, 551] on textarea at bounding box center [151, 557] width 293 height 54
click at [129, 556] on textarea at bounding box center [151, 557] width 293 height 54
click at [260, 573] on icon "button" at bounding box center [259, 573] width 4 height 0
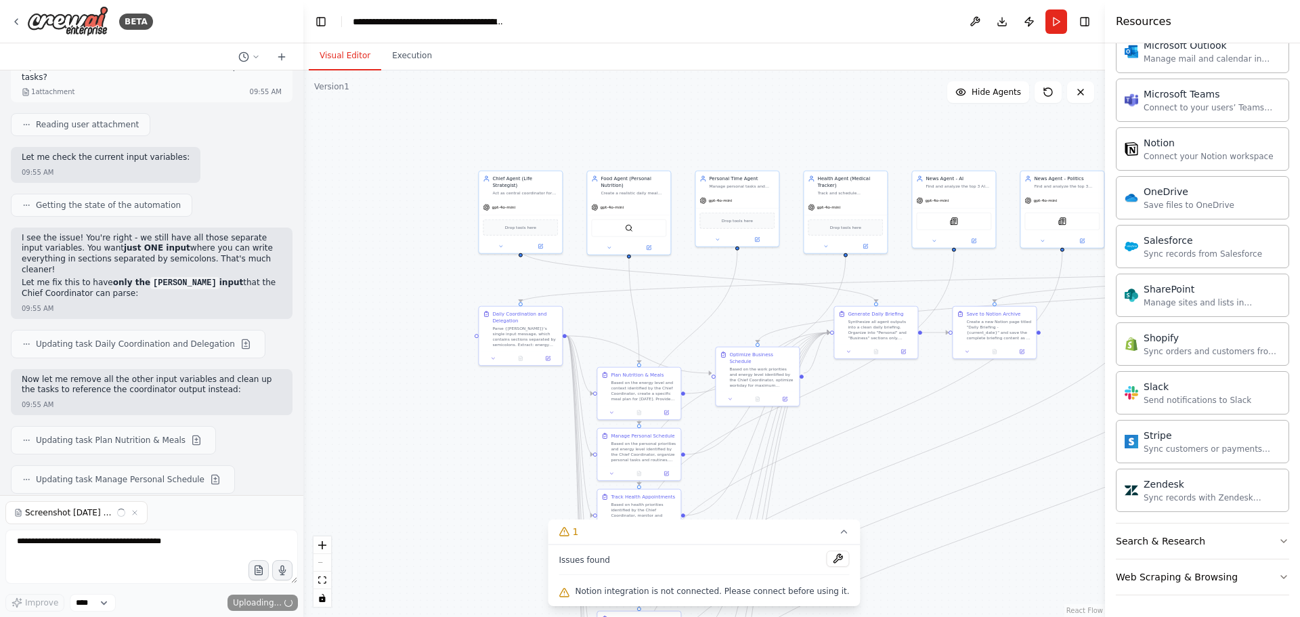
scroll to position [18108, 0]
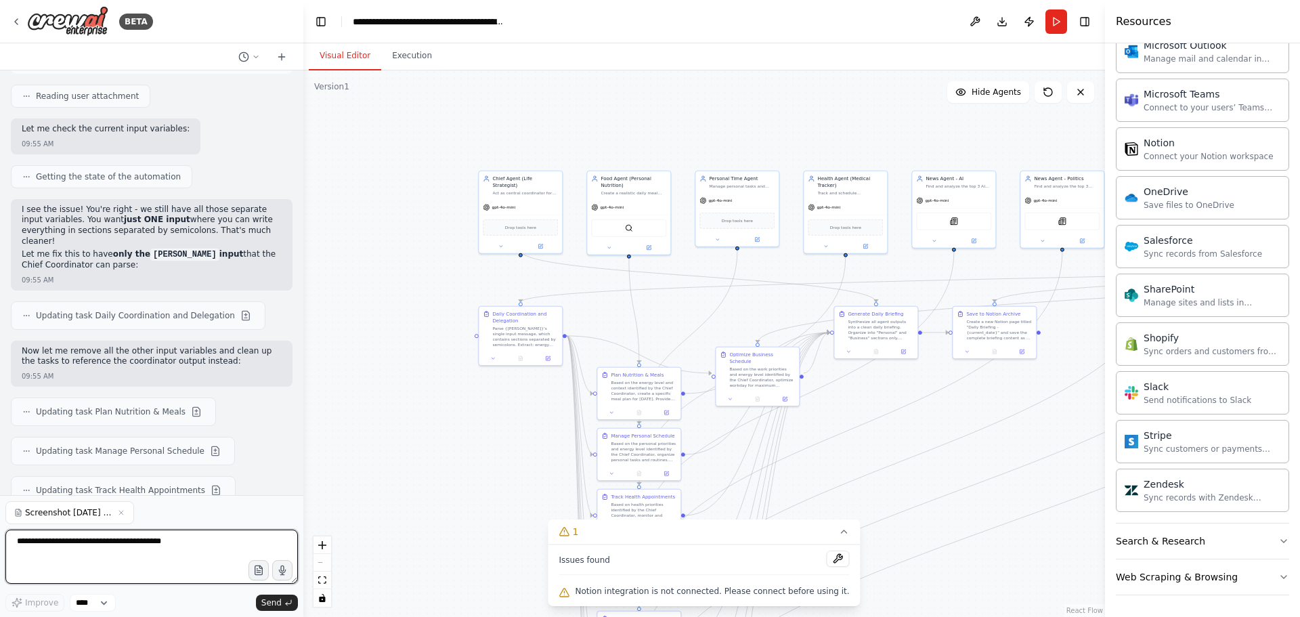
click at [51, 557] on textarea at bounding box center [151, 557] width 293 height 54
type textarea "**********"
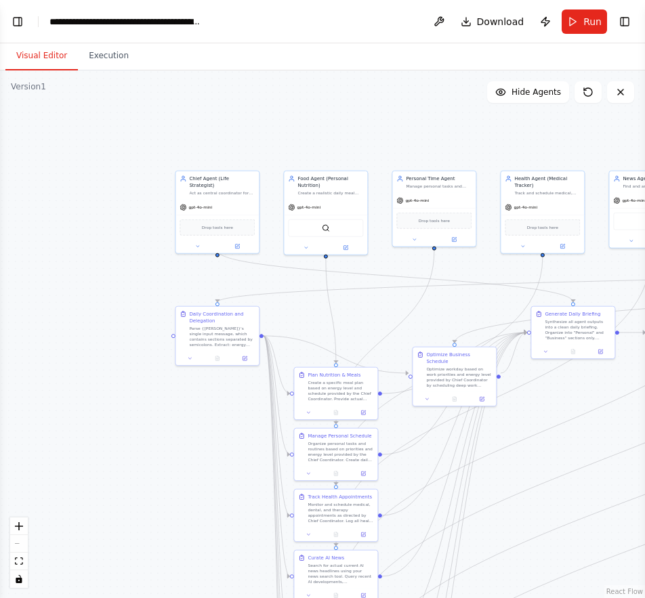
scroll to position [20636, 0]
